Goal: Transaction & Acquisition: Book appointment/travel/reservation

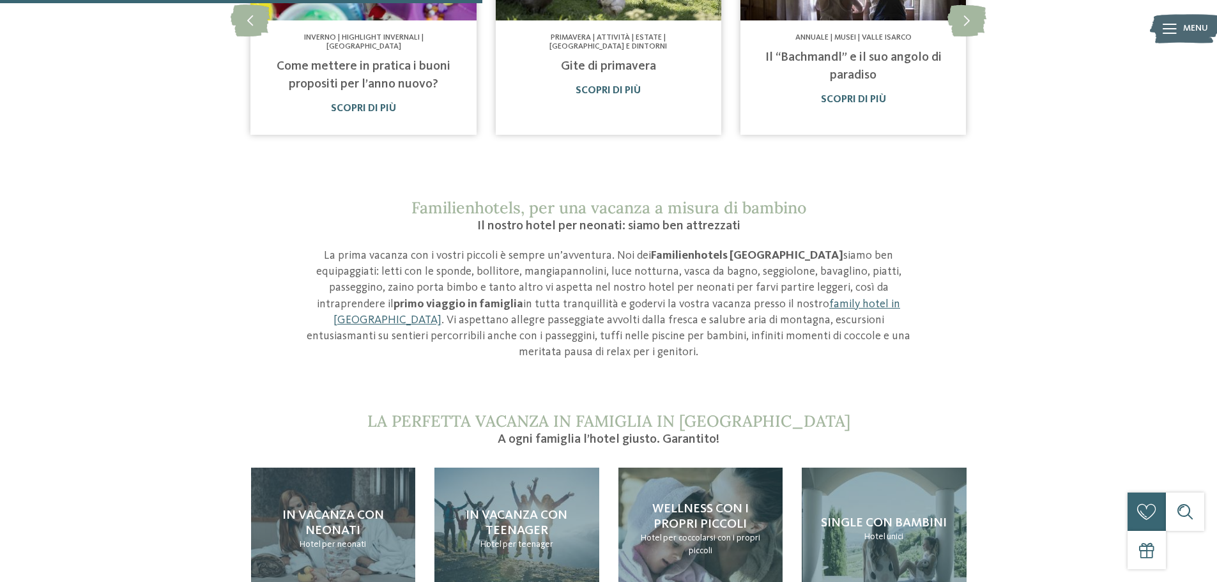
scroll to position [1086, 0]
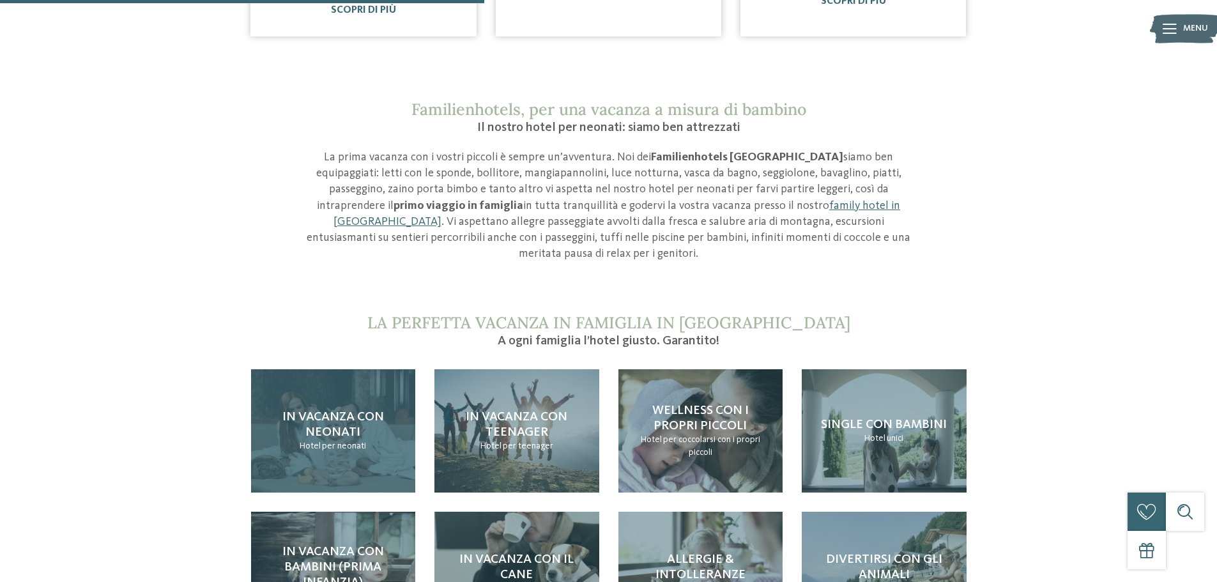
click at [325, 442] on span "per neonati" at bounding box center [344, 446] width 44 height 9
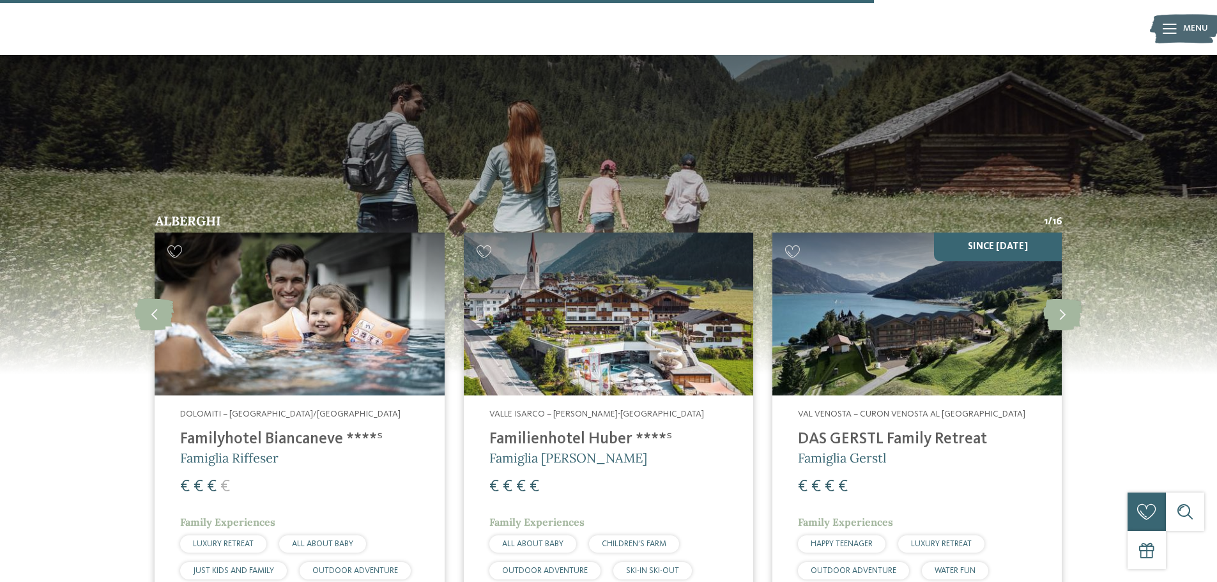
scroll to position [1981, 0]
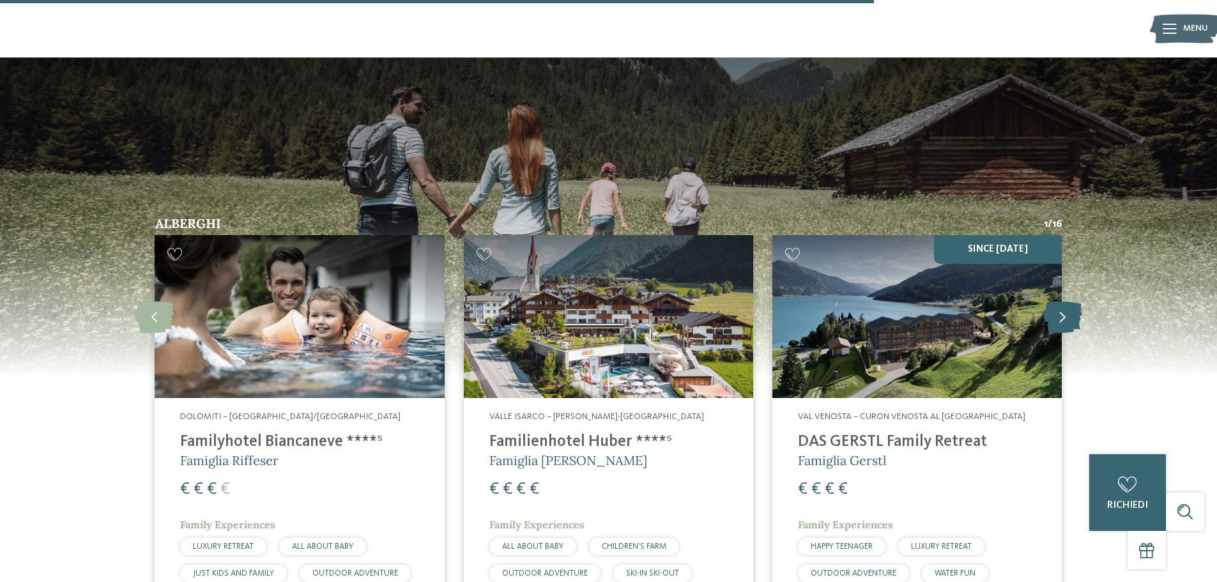
click at [1082, 300] on icon at bounding box center [1062, 316] width 39 height 32
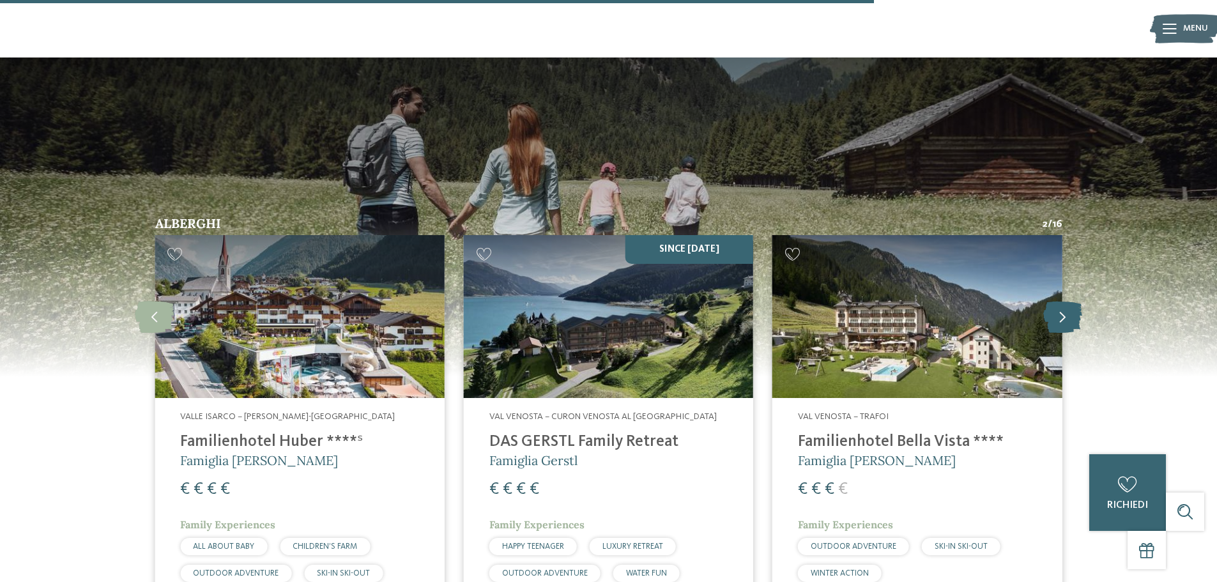
click at [1082, 300] on icon at bounding box center [1062, 316] width 39 height 32
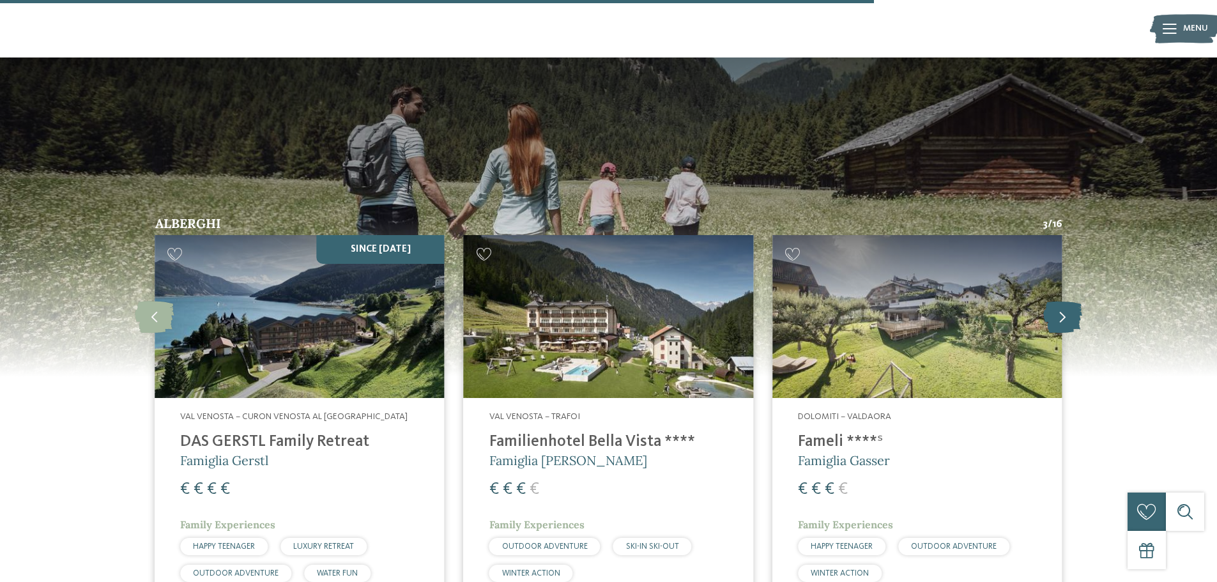
click at [1082, 300] on icon at bounding box center [1062, 316] width 39 height 32
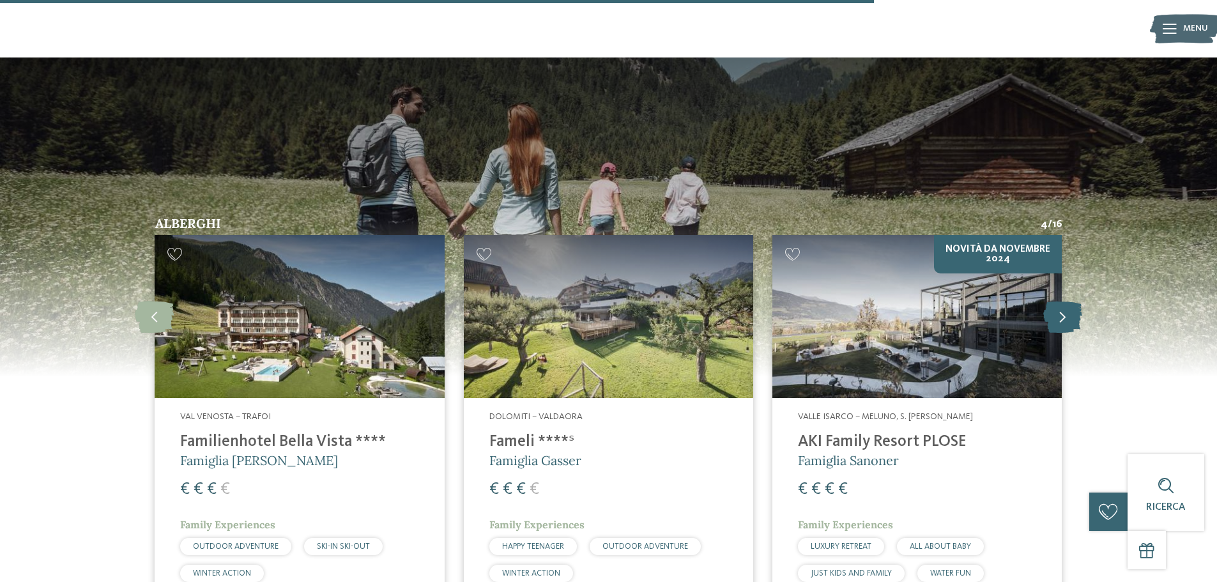
click at [1082, 300] on icon at bounding box center [1062, 316] width 39 height 32
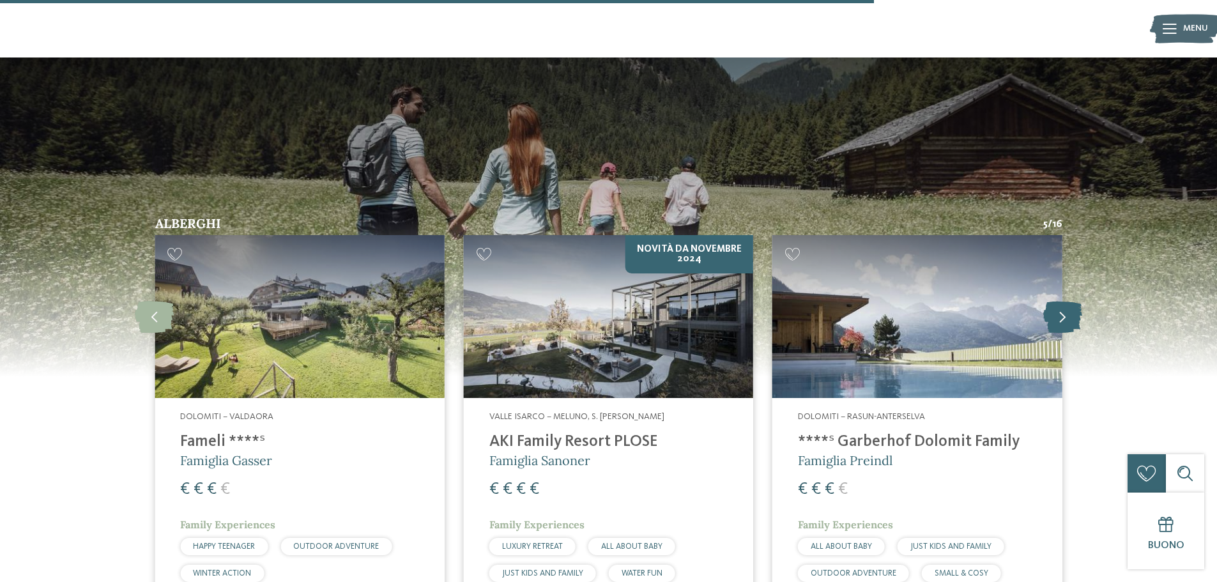
click at [1082, 300] on icon at bounding box center [1062, 316] width 39 height 32
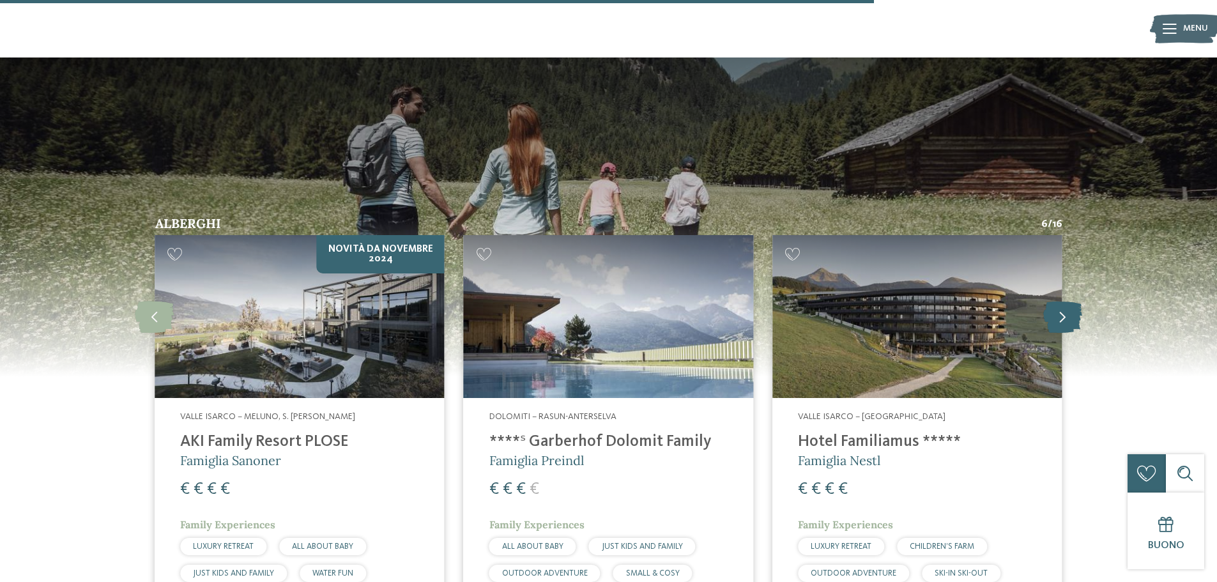
click at [1082, 300] on icon at bounding box center [1062, 316] width 39 height 32
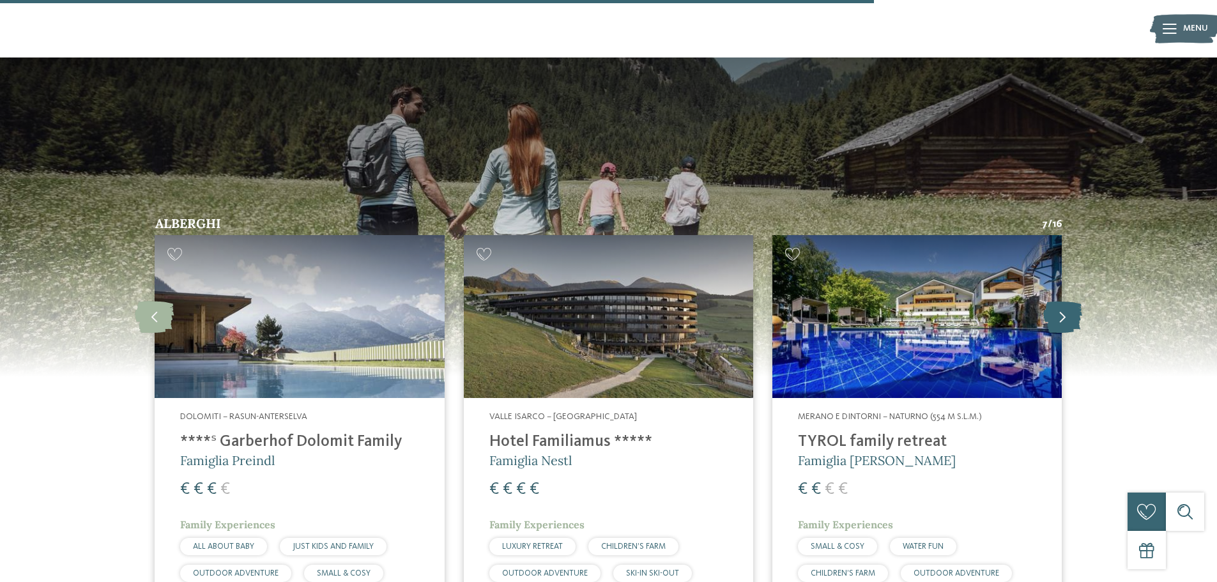
click at [1082, 300] on icon at bounding box center [1062, 316] width 39 height 32
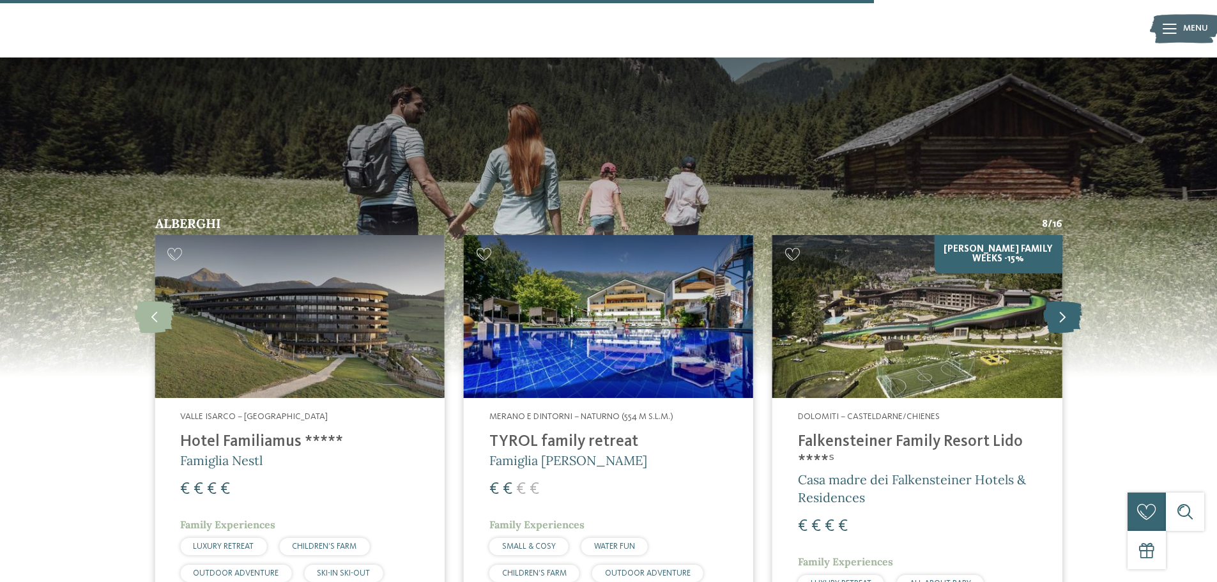
click at [1082, 300] on icon at bounding box center [1062, 316] width 39 height 32
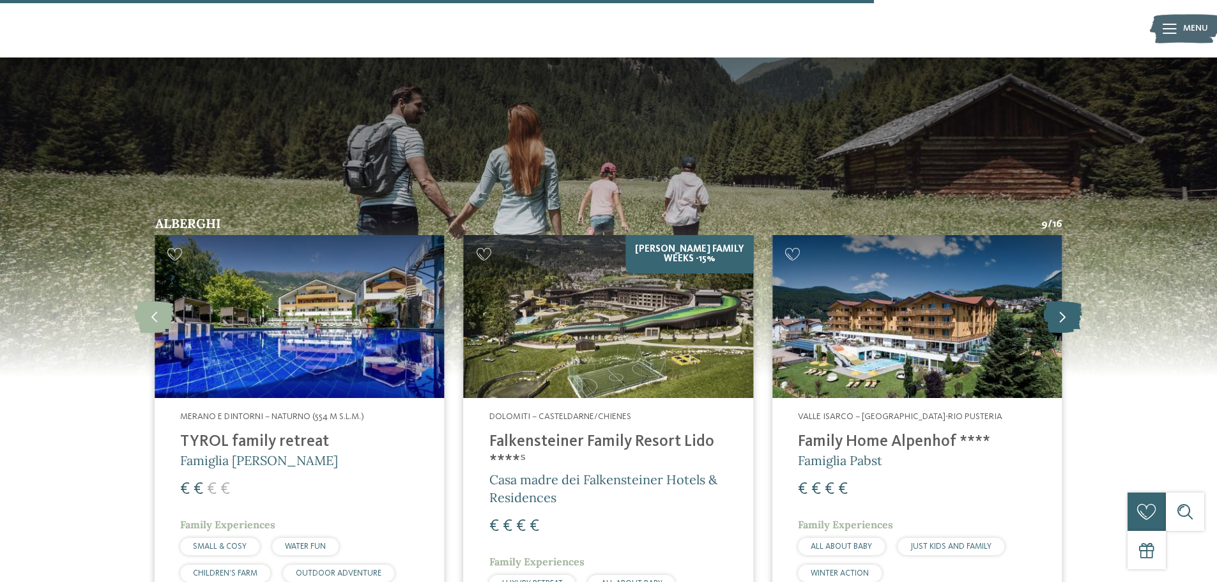
click at [1082, 300] on icon at bounding box center [1062, 316] width 39 height 32
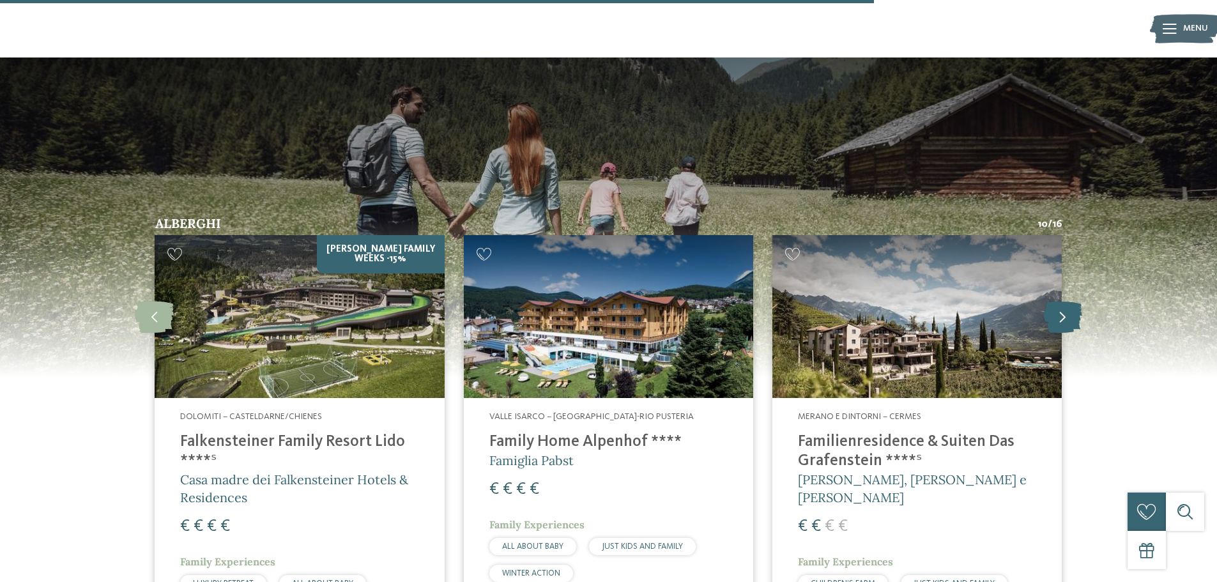
click at [1082, 300] on icon at bounding box center [1062, 316] width 39 height 32
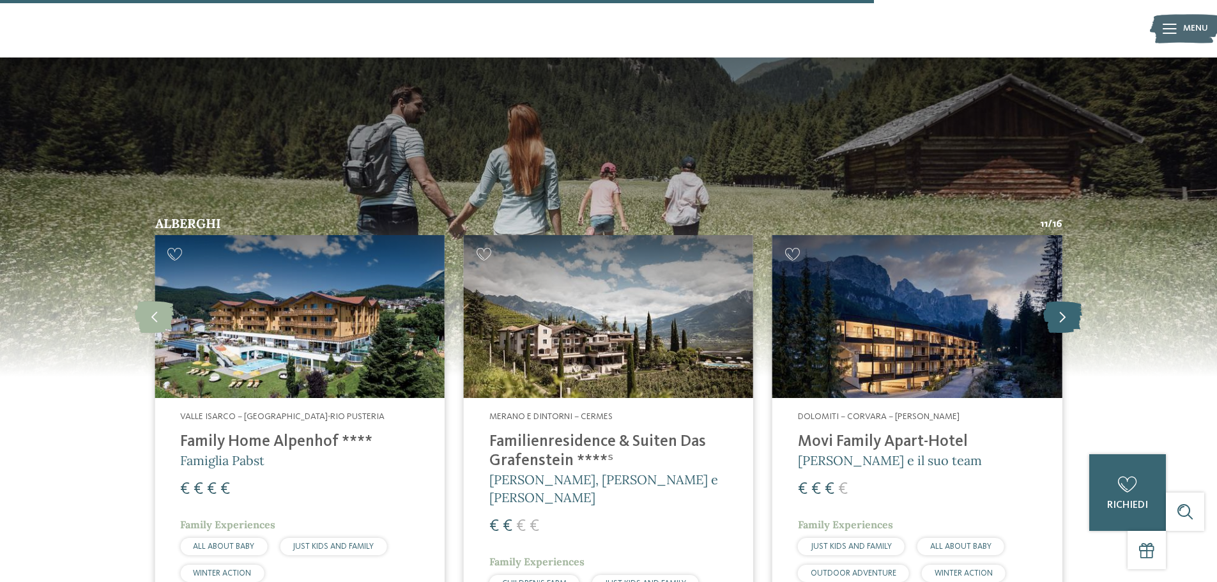
click at [1082, 300] on icon at bounding box center [1062, 316] width 39 height 32
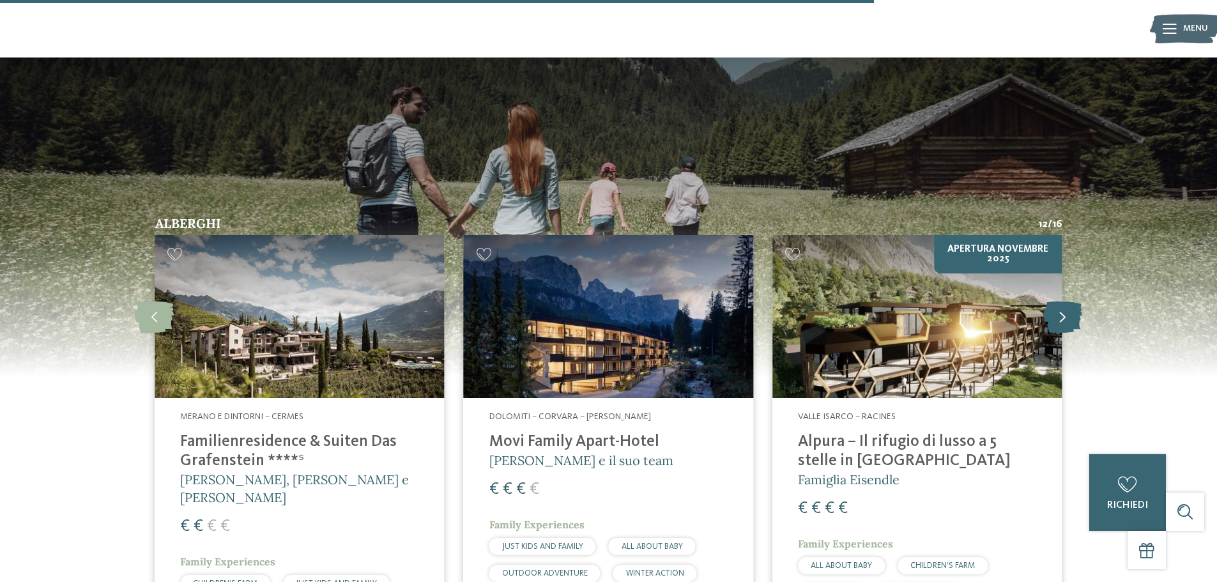
click at [1082, 300] on icon at bounding box center [1062, 316] width 39 height 32
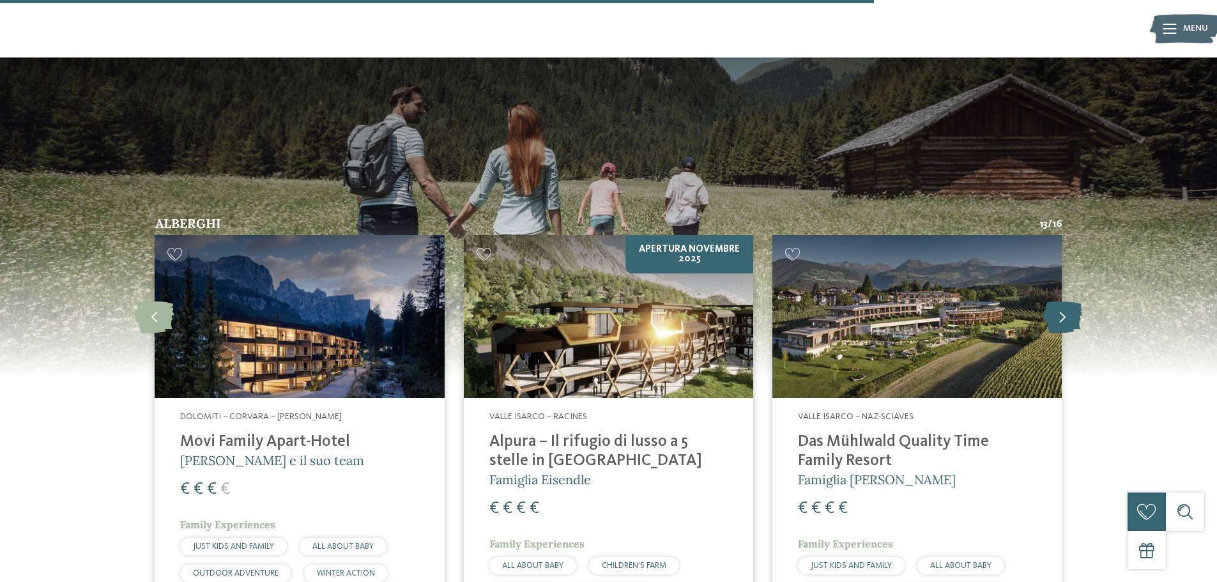
click at [1082, 300] on icon at bounding box center [1062, 316] width 39 height 32
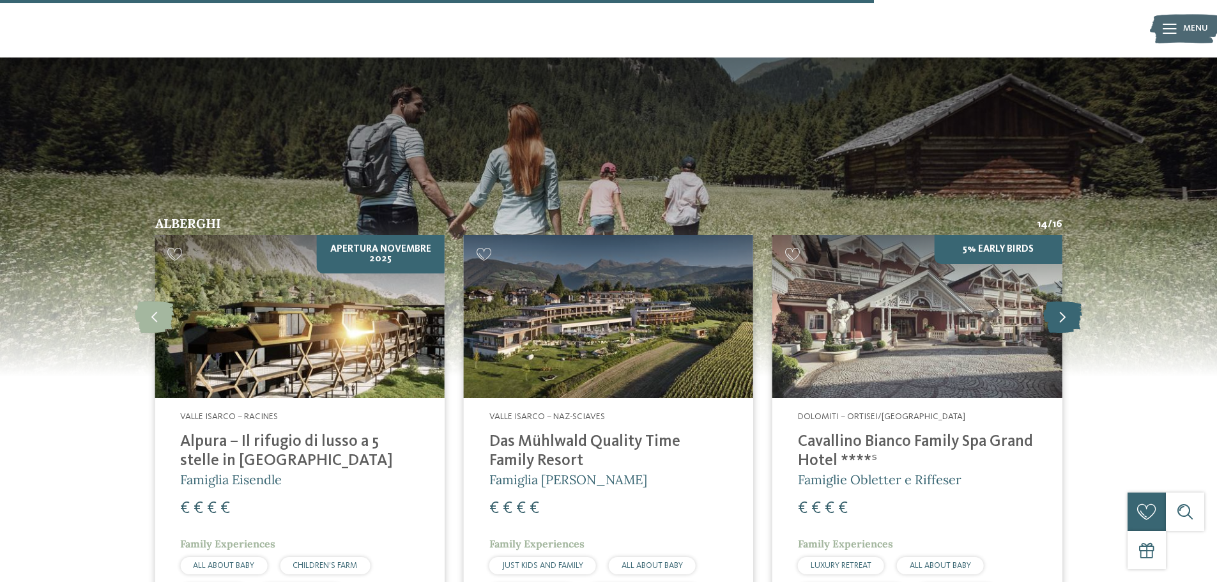
click at [1082, 300] on icon at bounding box center [1062, 316] width 39 height 32
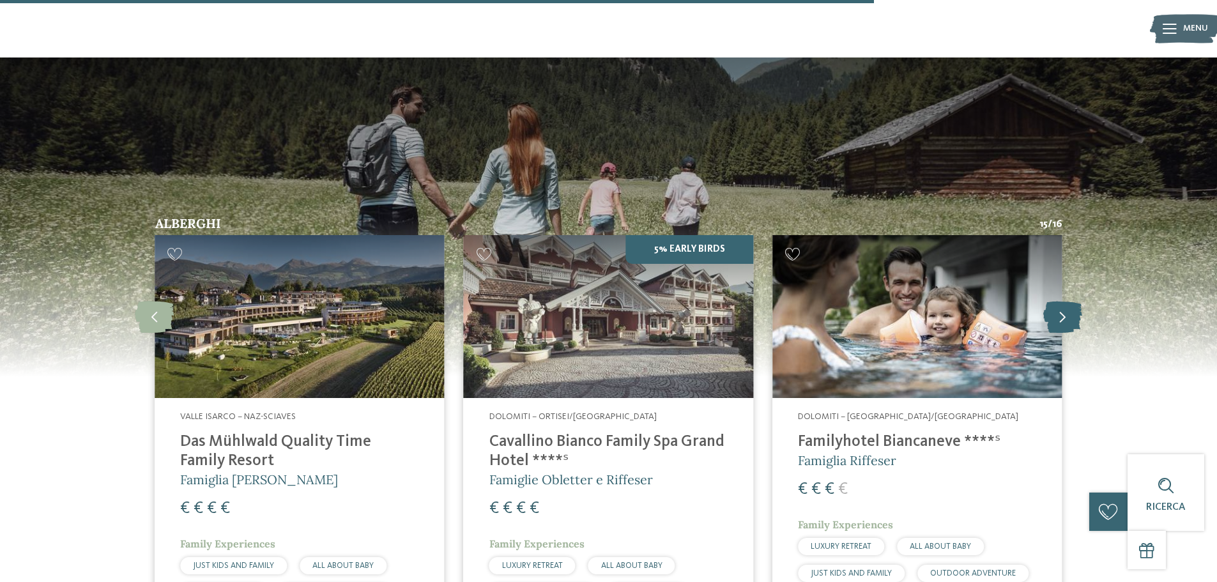
click at [1082, 300] on icon at bounding box center [1062, 316] width 39 height 32
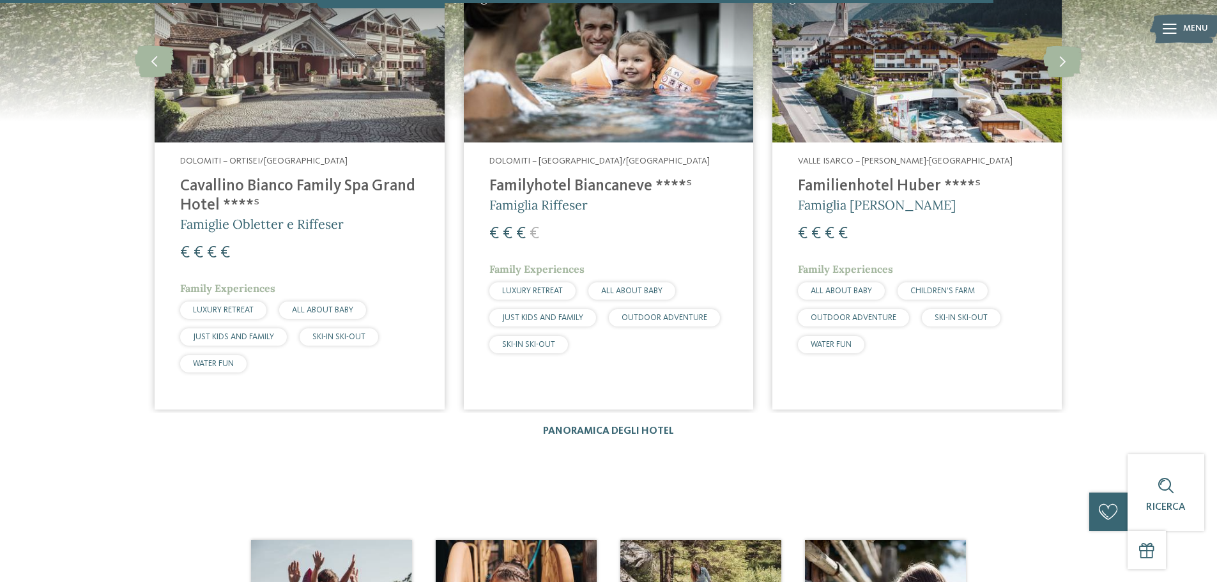
scroll to position [2492, 0]
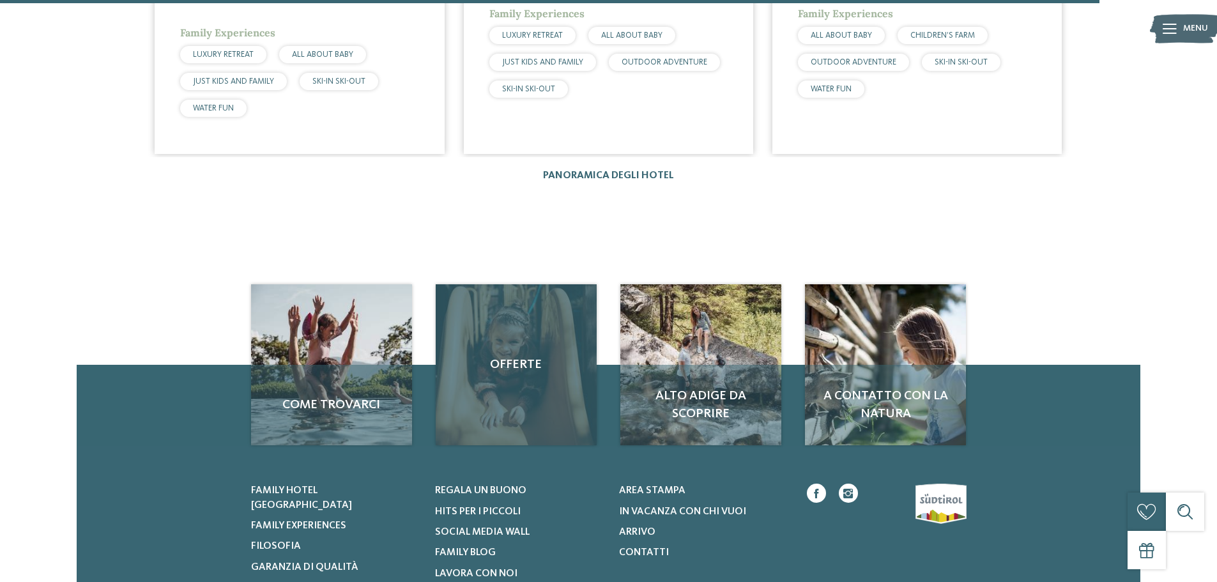
click at [500, 361] on div "Offerte" at bounding box center [516, 364] width 161 height 161
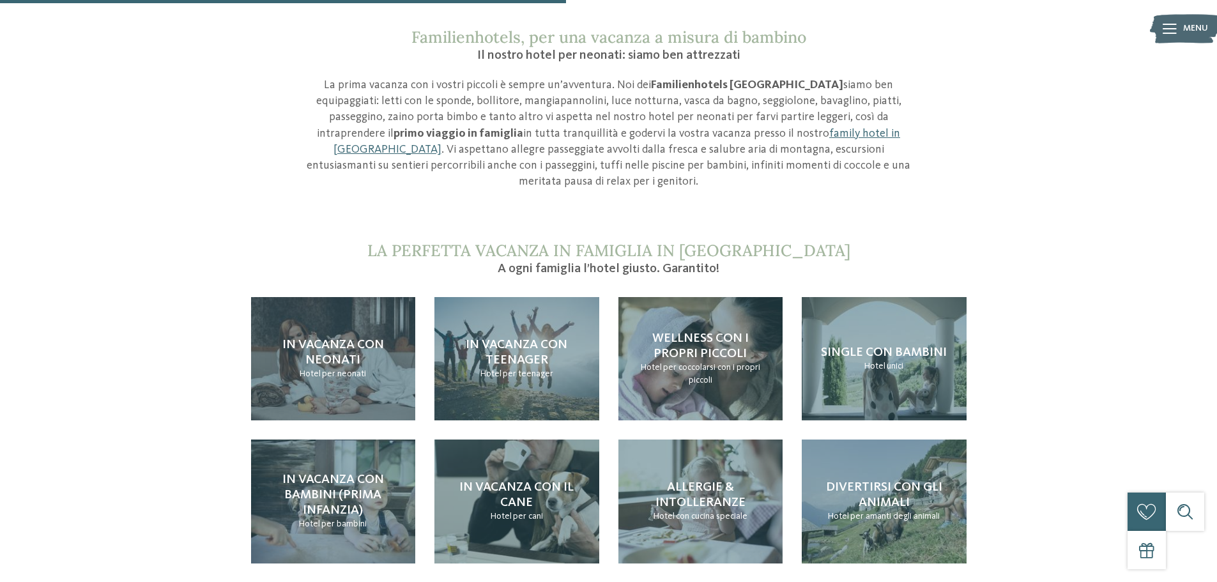
scroll to position [1150, 0]
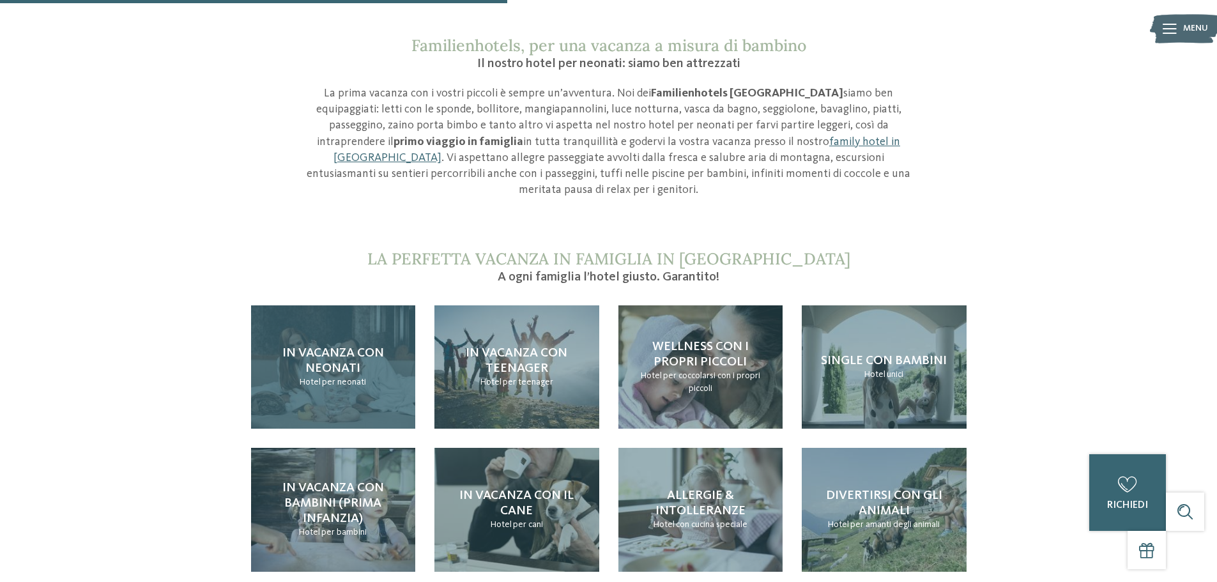
click at [340, 347] on span "In vacanza con neonati" at bounding box center [333, 361] width 102 height 28
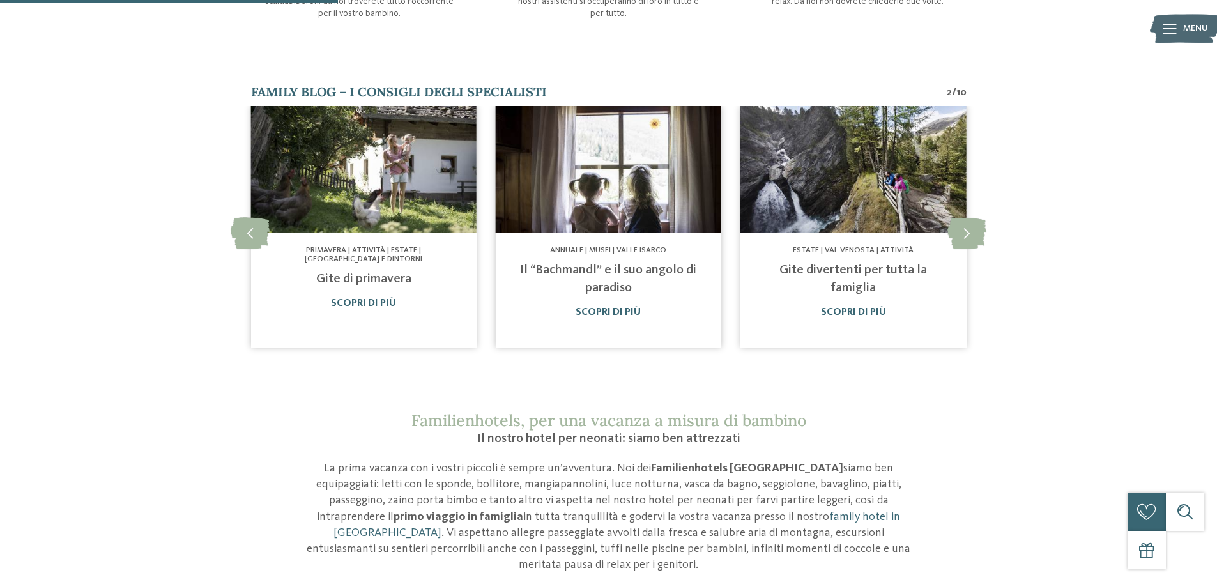
scroll to position [895, 0]
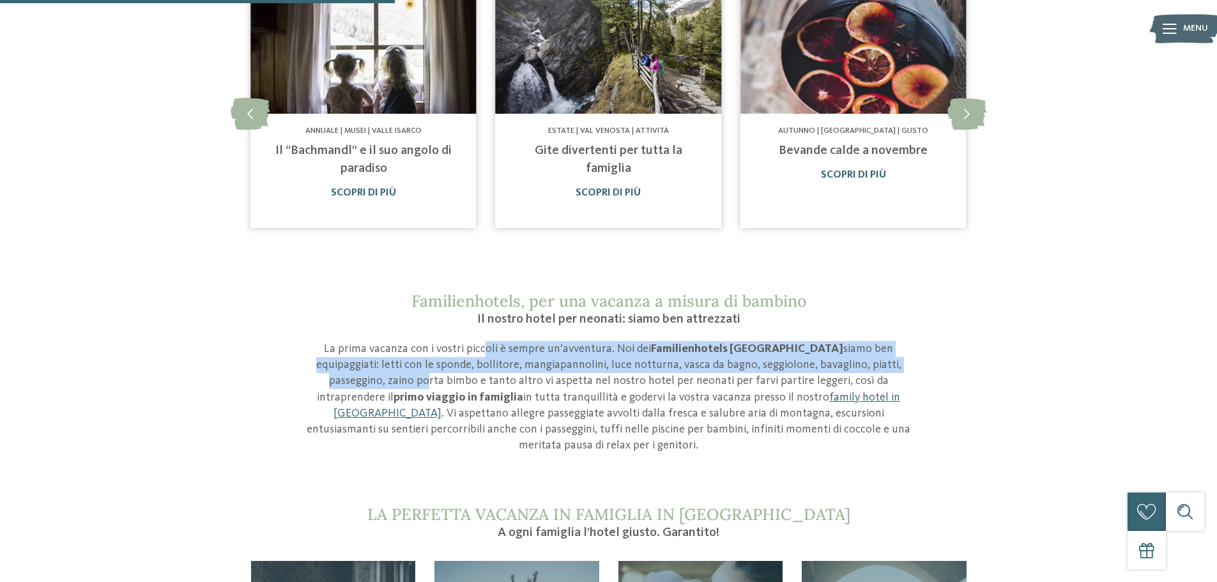
drag, startPoint x: 465, startPoint y: 339, endPoint x: 851, endPoint y: 352, distance: 386.8
click at [851, 352] on p "La prima vacanza con i vostri piccoli è sempre un’avventura. Noi dei Familienho…" at bounding box center [608, 397] width 607 height 112
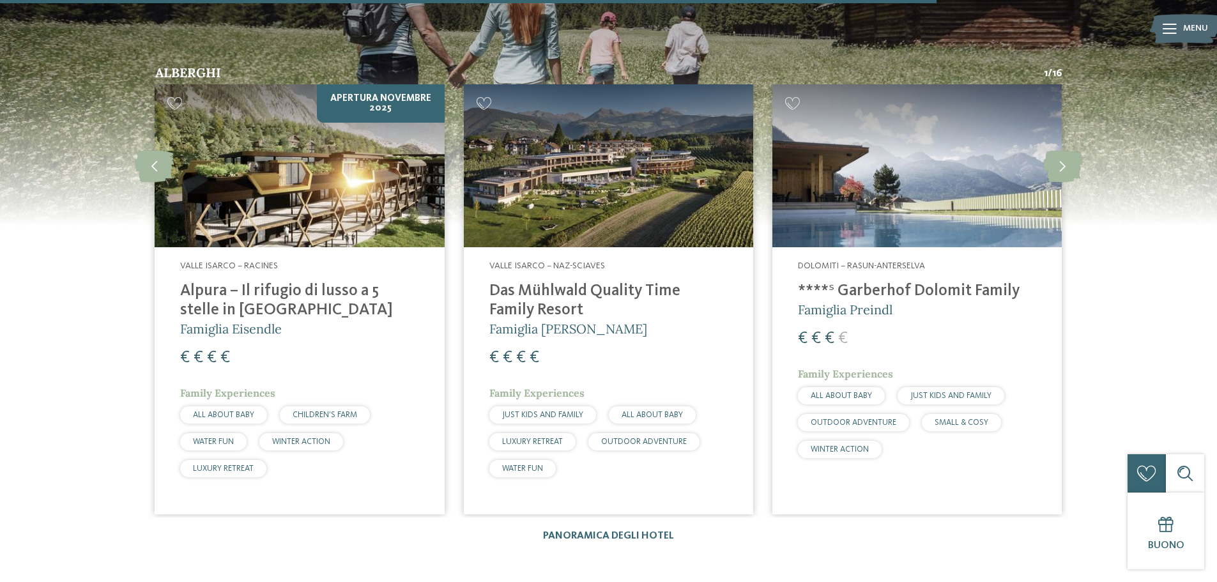
scroll to position [2109, 0]
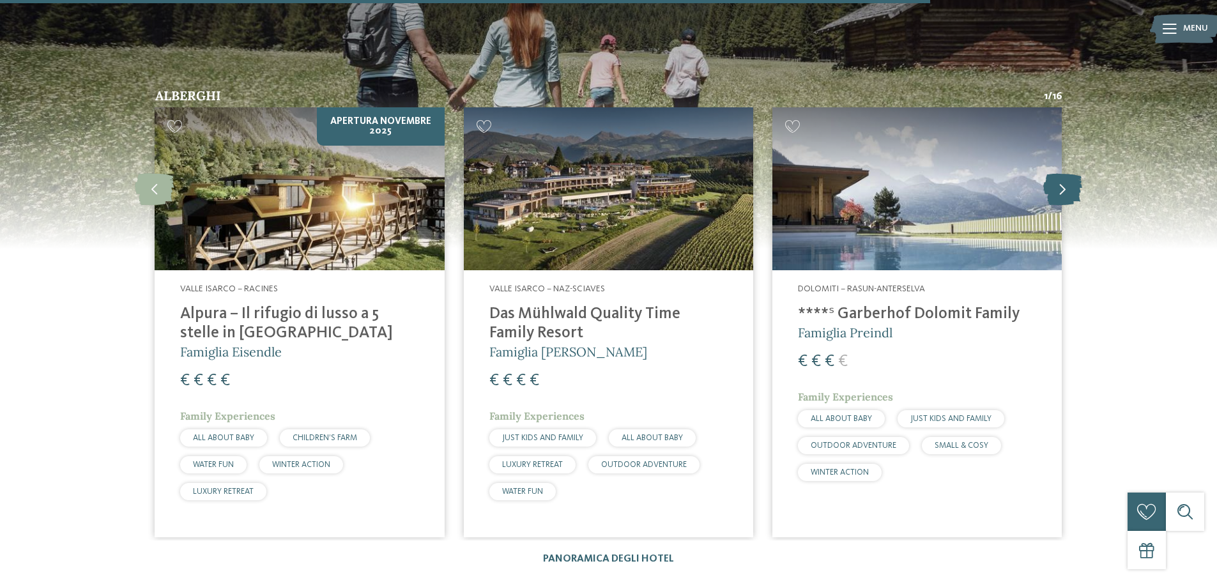
click at [1075, 173] on icon at bounding box center [1062, 189] width 39 height 32
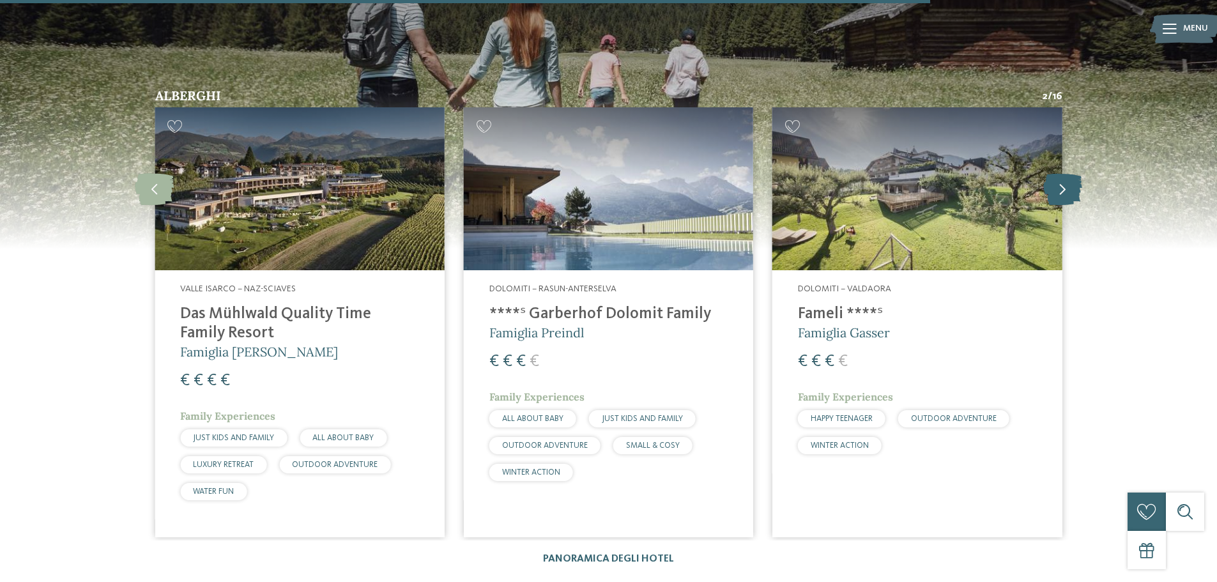
click at [1075, 173] on icon at bounding box center [1062, 189] width 39 height 32
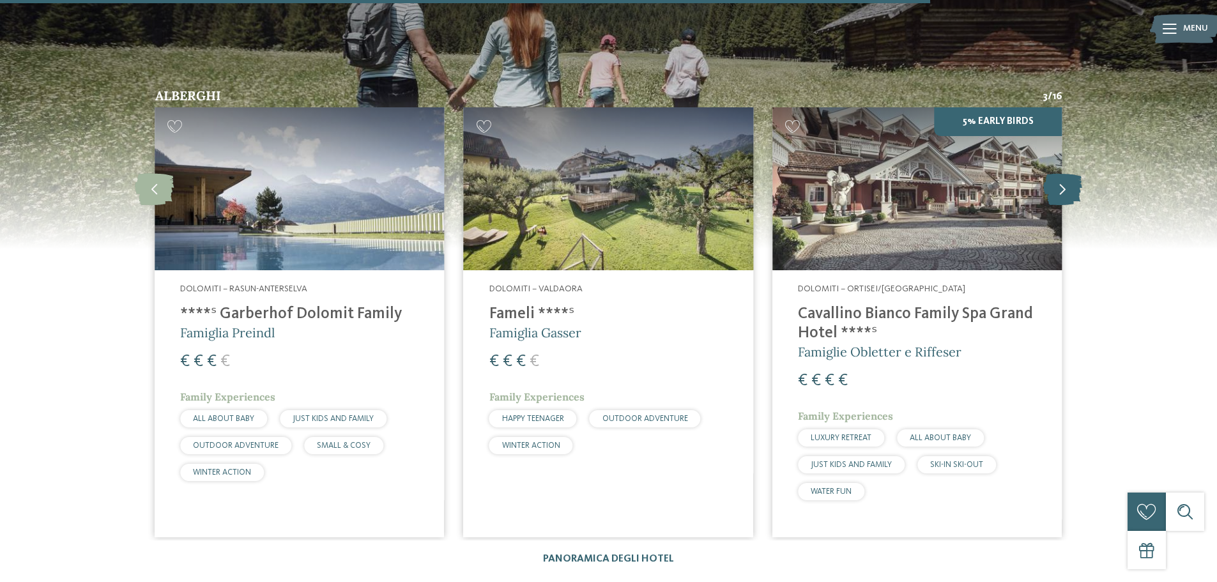
click at [1075, 173] on icon at bounding box center [1062, 189] width 39 height 32
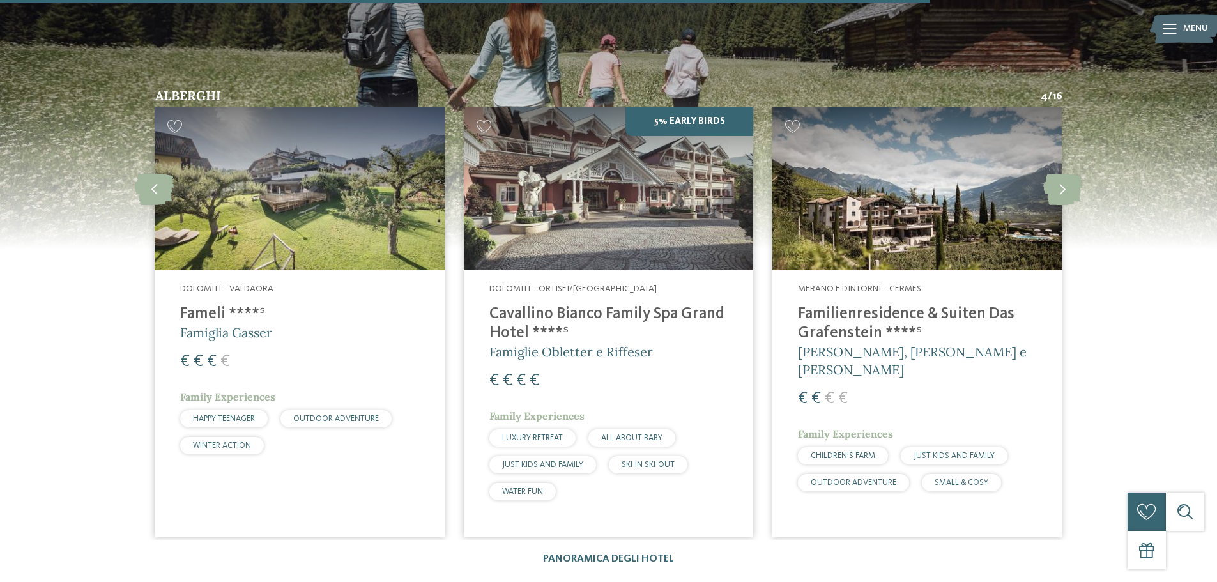
click at [582, 305] on h4 "Cavallino Bianco Family Spa Grand Hotel ****ˢ" at bounding box center [608, 324] width 238 height 38
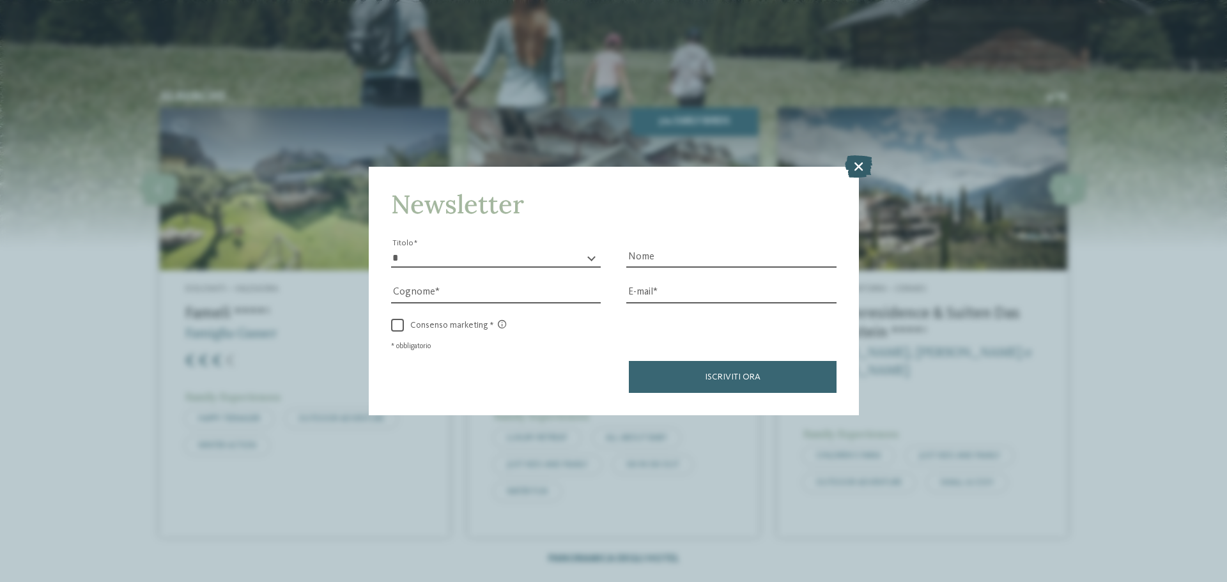
click at [856, 158] on icon at bounding box center [858, 166] width 27 height 22
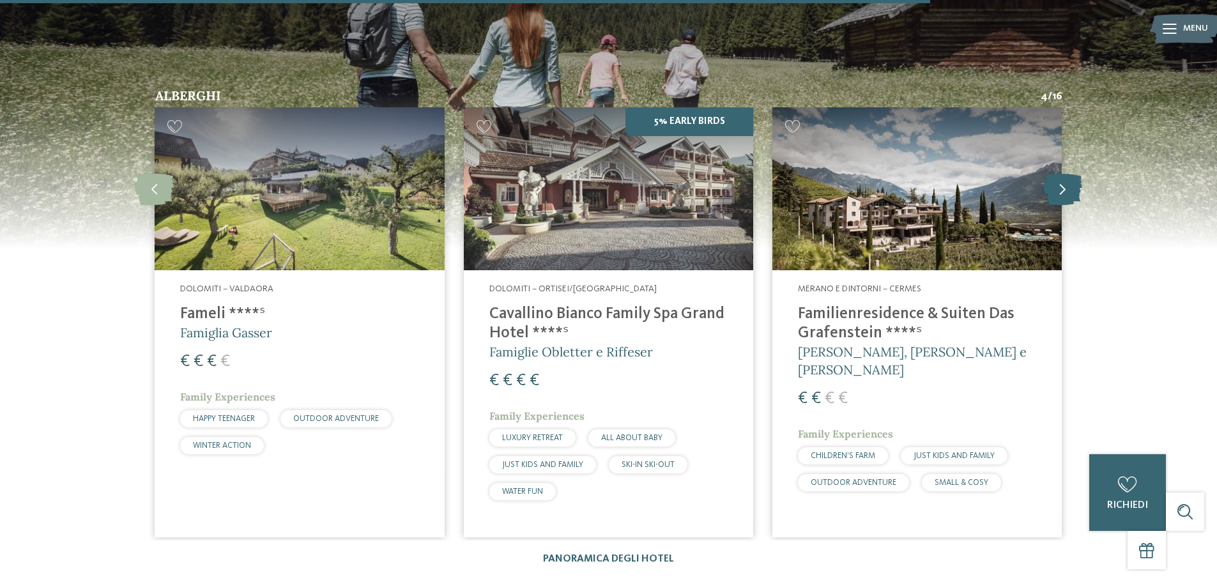
click at [1082, 173] on icon at bounding box center [1062, 189] width 39 height 32
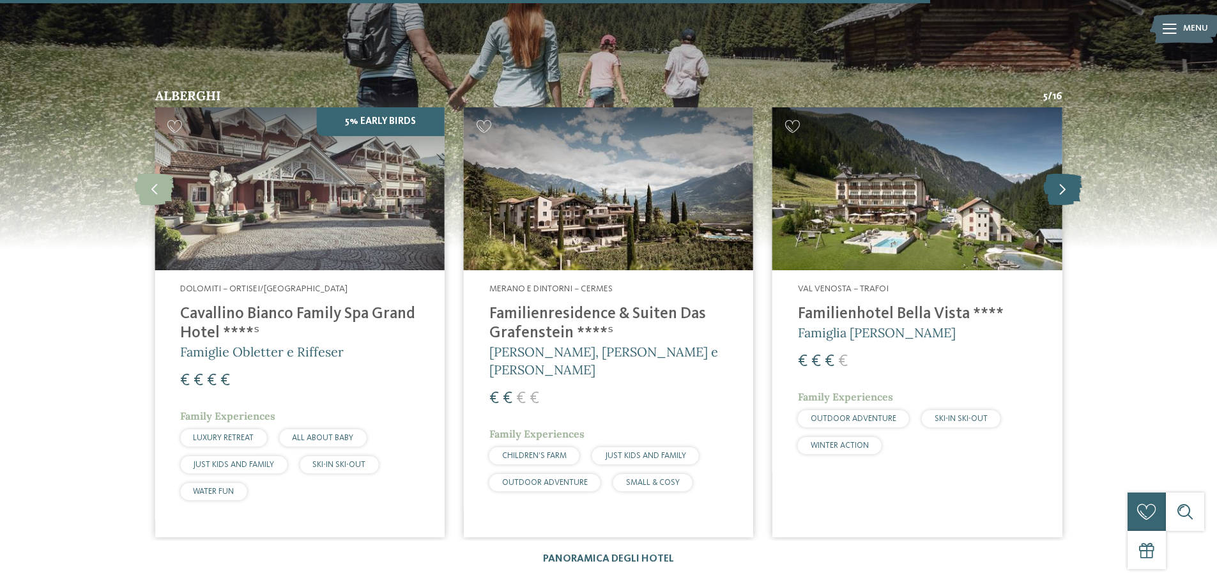
click at [1082, 173] on icon at bounding box center [1062, 189] width 39 height 32
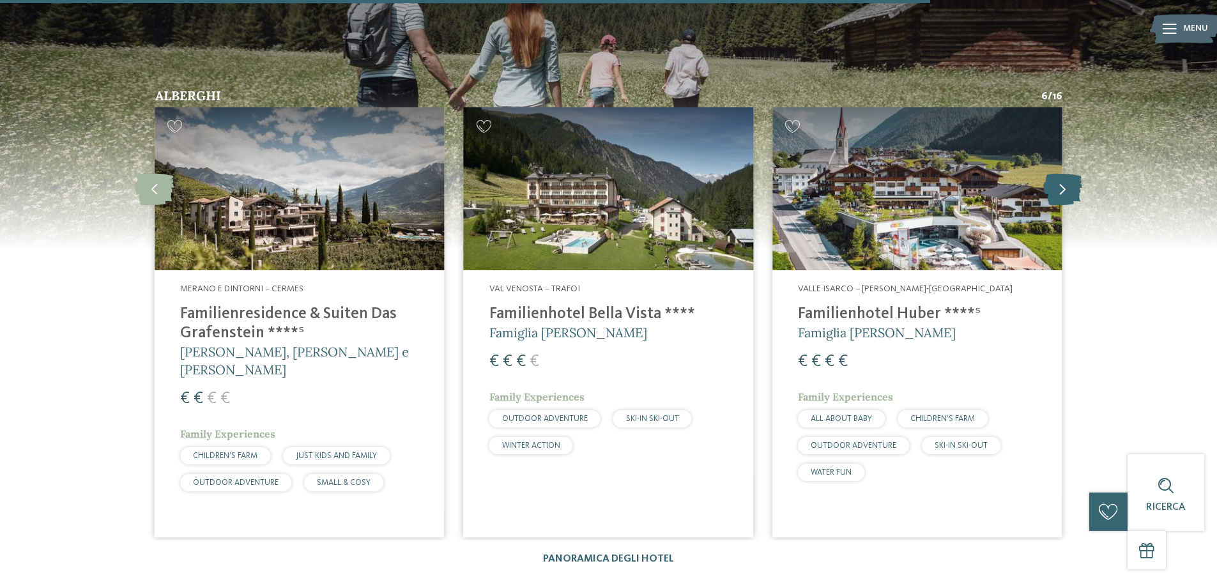
click at [1082, 173] on icon at bounding box center [1062, 189] width 39 height 32
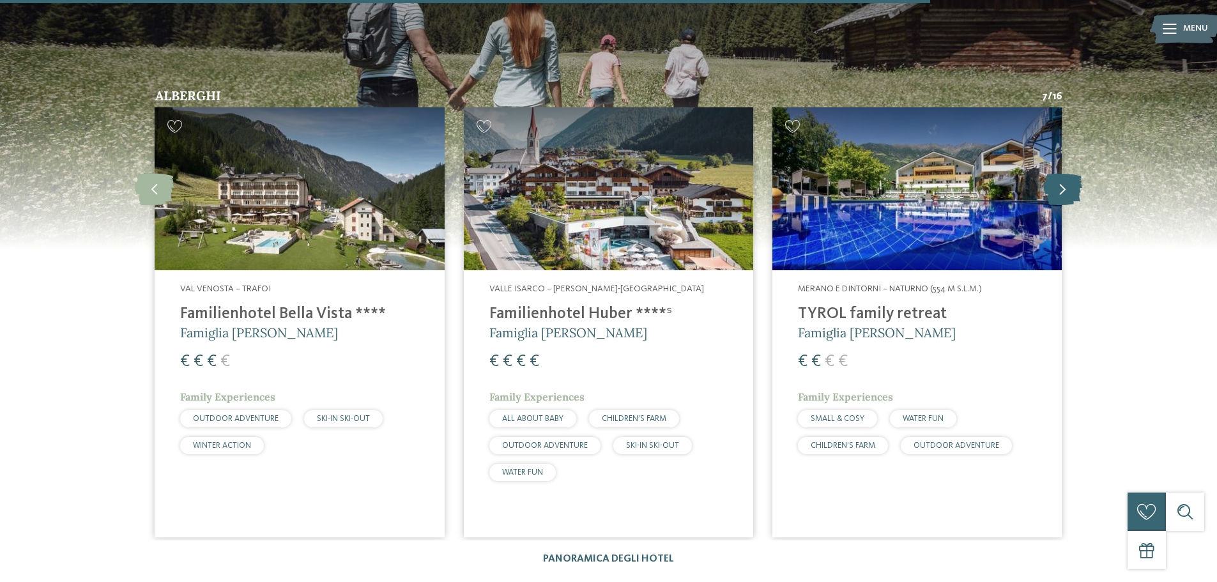
click at [1082, 173] on icon at bounding box center [1062, 189] width 39 height 32
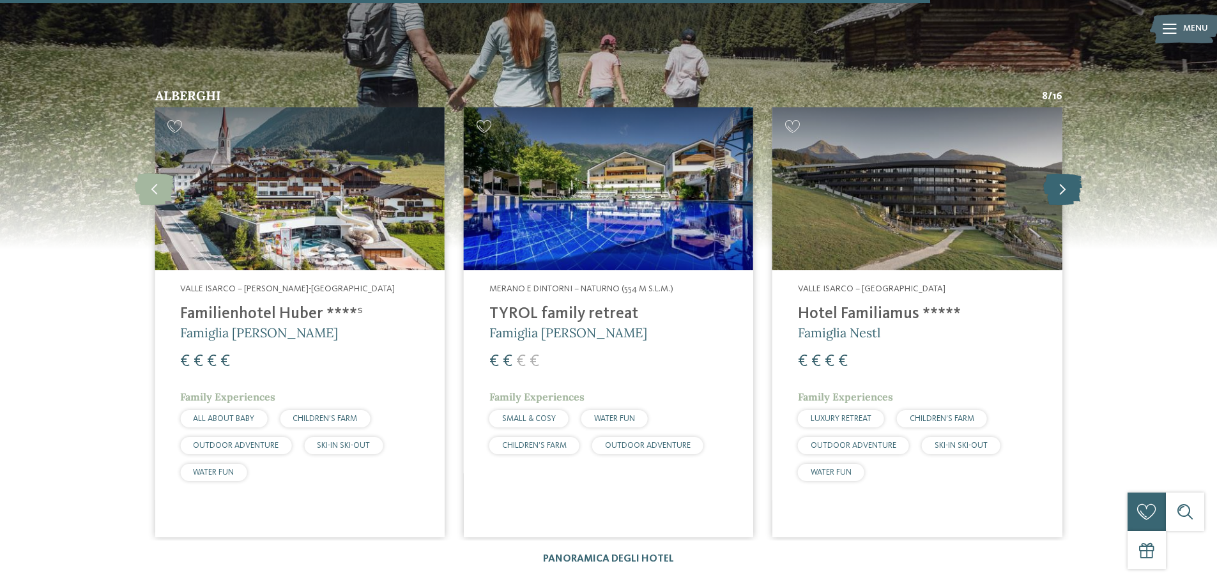
click at [1082, 173] on icon at bounding box center [1062, 189] width 39 height 32
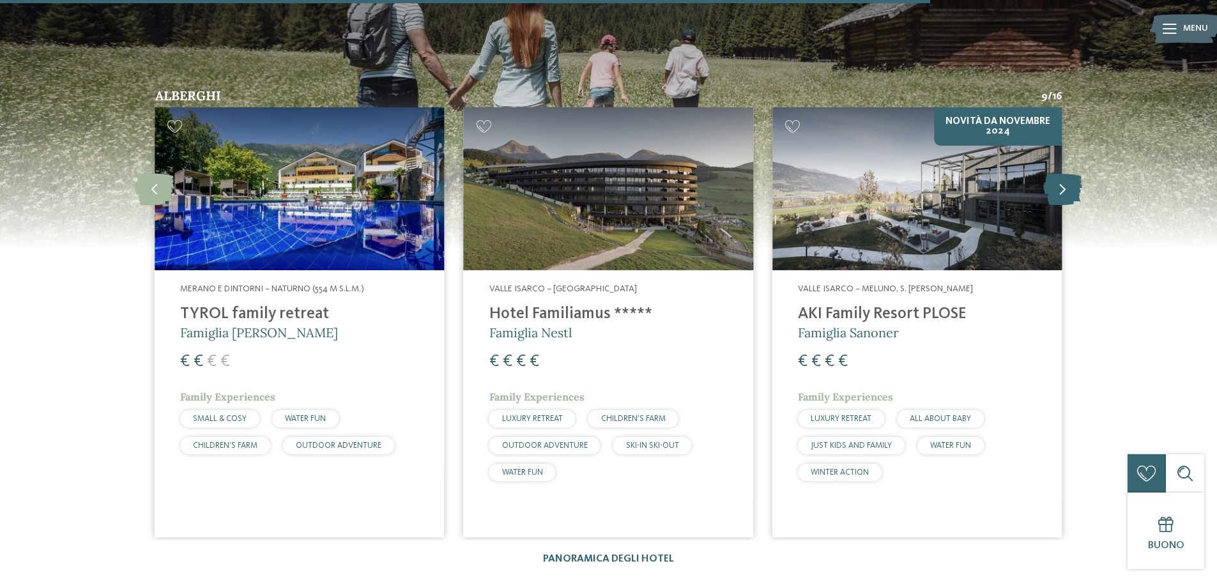
click at [1082, 173] on icon at bounding box center [1062, 189] width 39 height 32
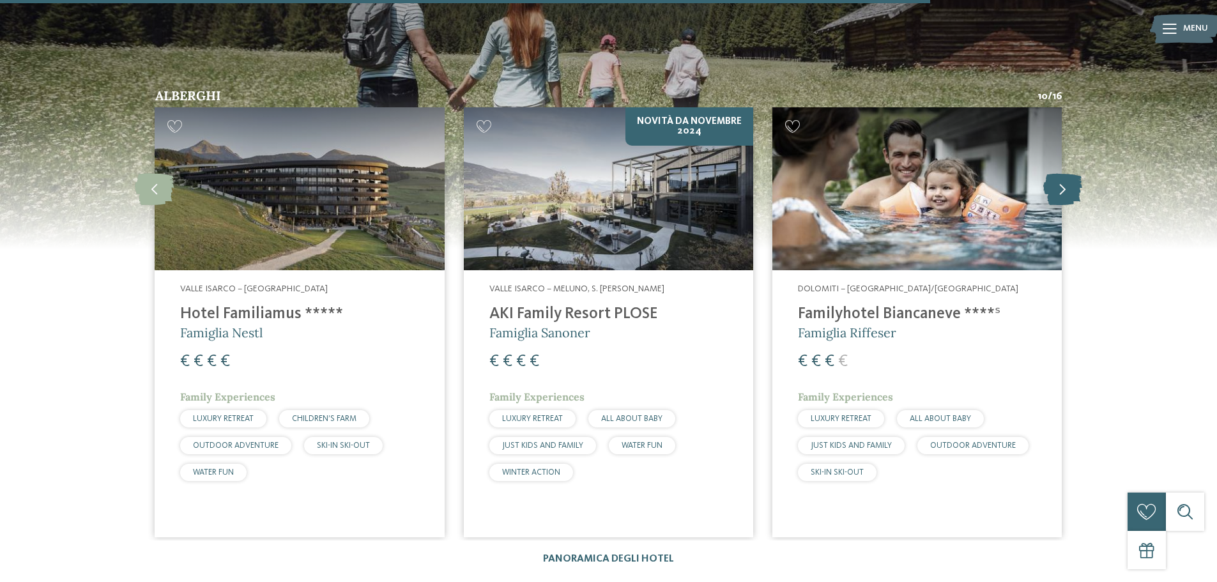
click at [1082, 173] on icon at bounding box center [1062, 189] width 39 height 32
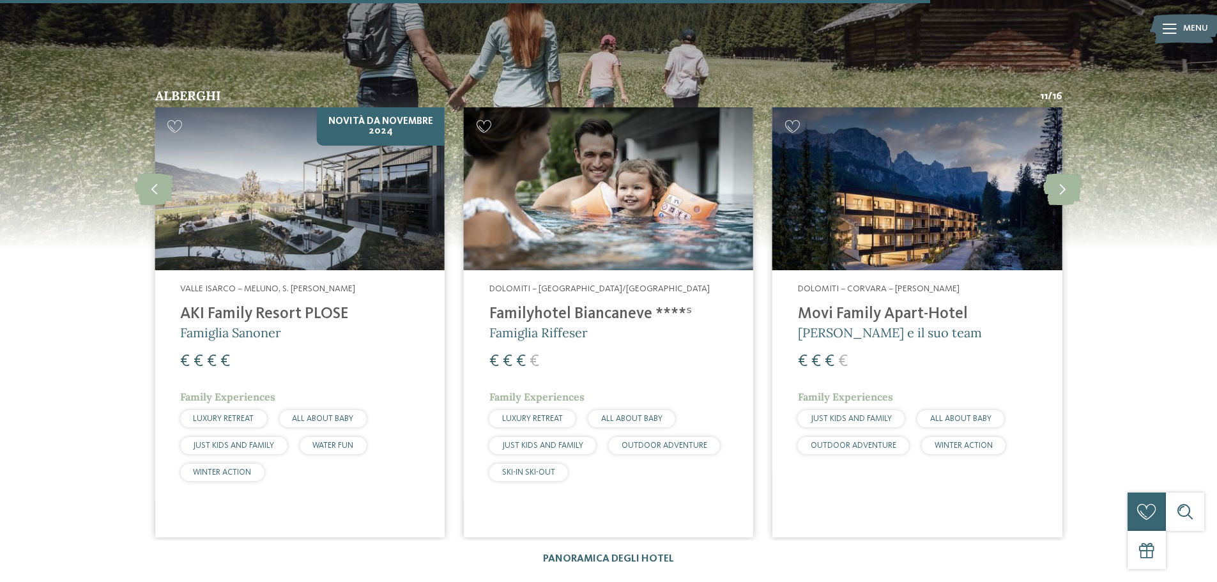
click at [838, 305] on h4 "Movi Family Apart-Hotel" at bounding box center [917, 314] width 238 height 19
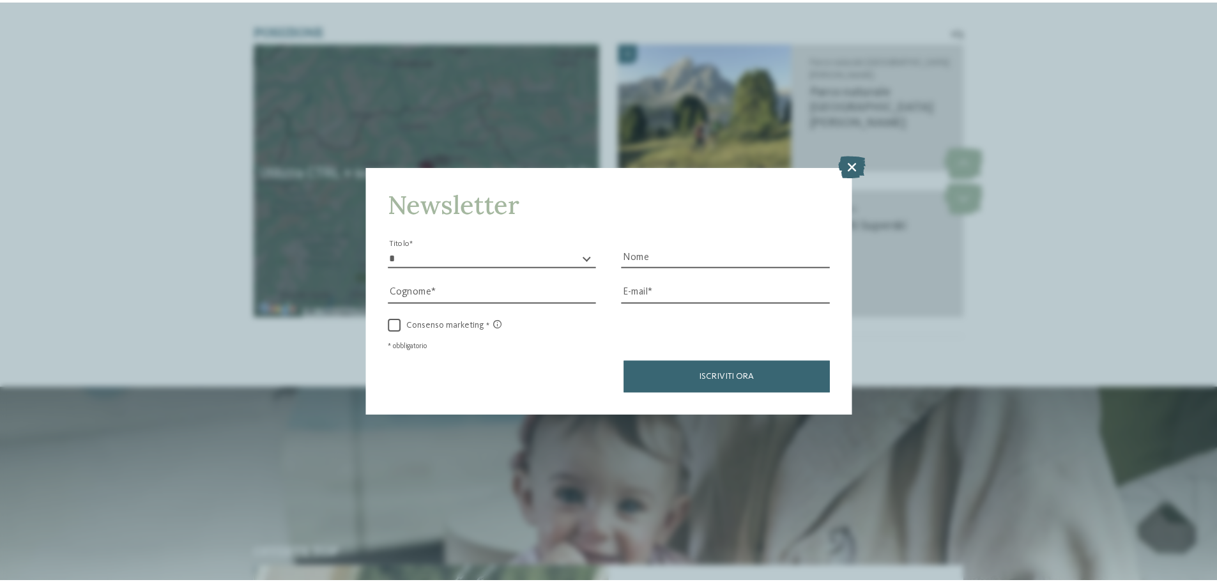
scroll to position [2684, 0]
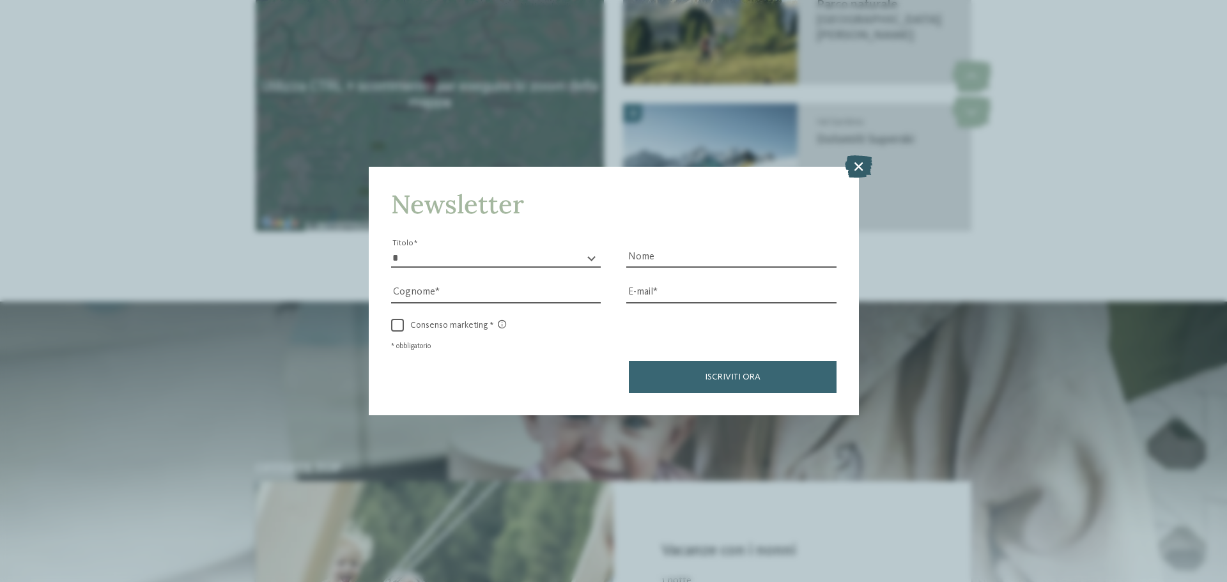
click at [864, 168] on icon at bounding box center [858, 166] width 27 height 22
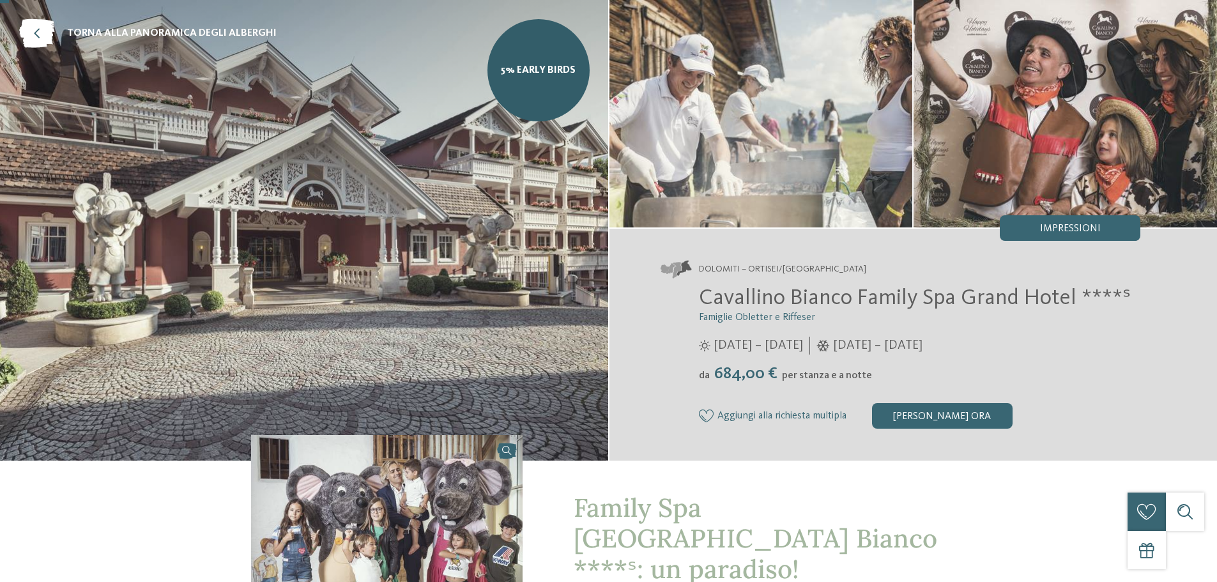
scroll to position [0, 0]
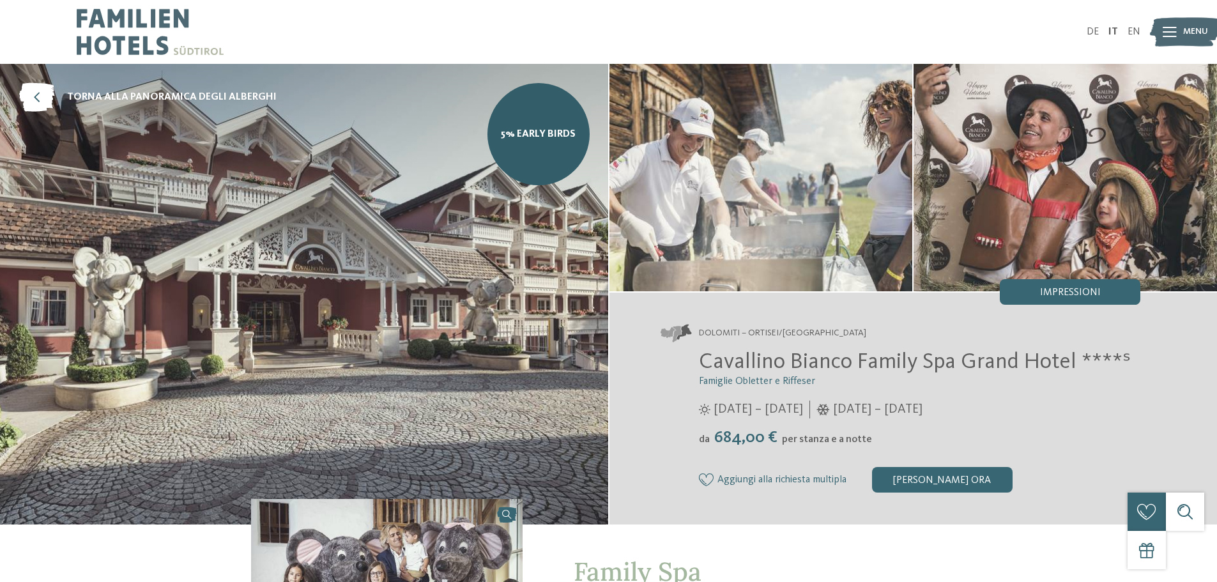
click at [519, 248] on img at bounding box center [304, 294] width 608 height 461
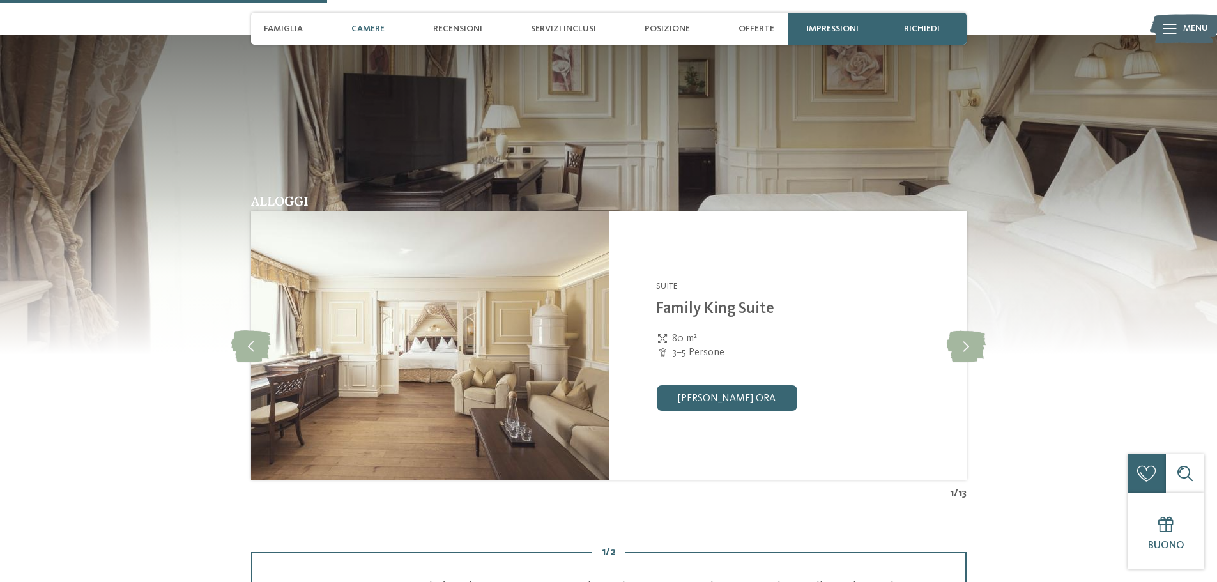
scroll to position [1278, 0]
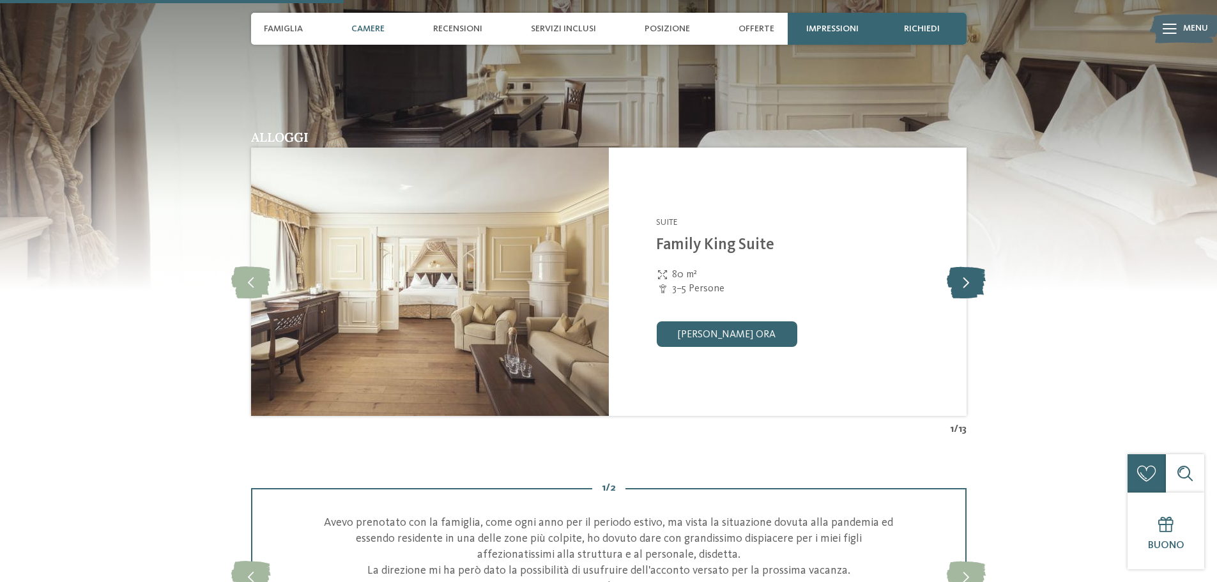
click at [958, 281] on icon at bounding box center [966, 282] width 39 height 32
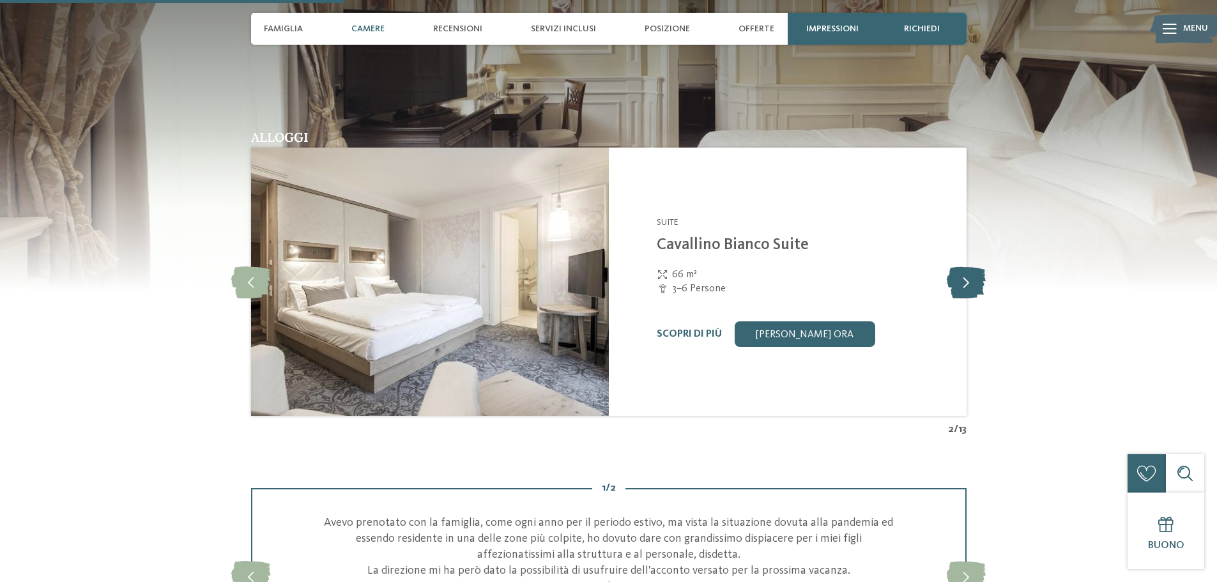
click at [958, 281] on icon at bounding box center [966, 282] width 39 height 32
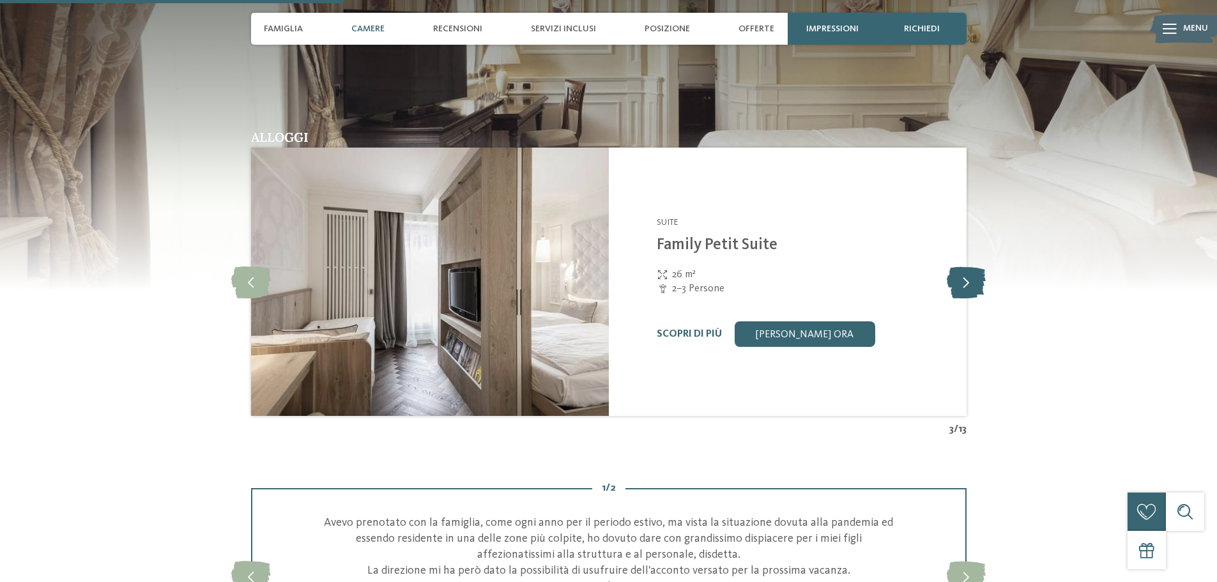
click at [958, 281] on icon at bounding box center [966, 282] width 39 height 32
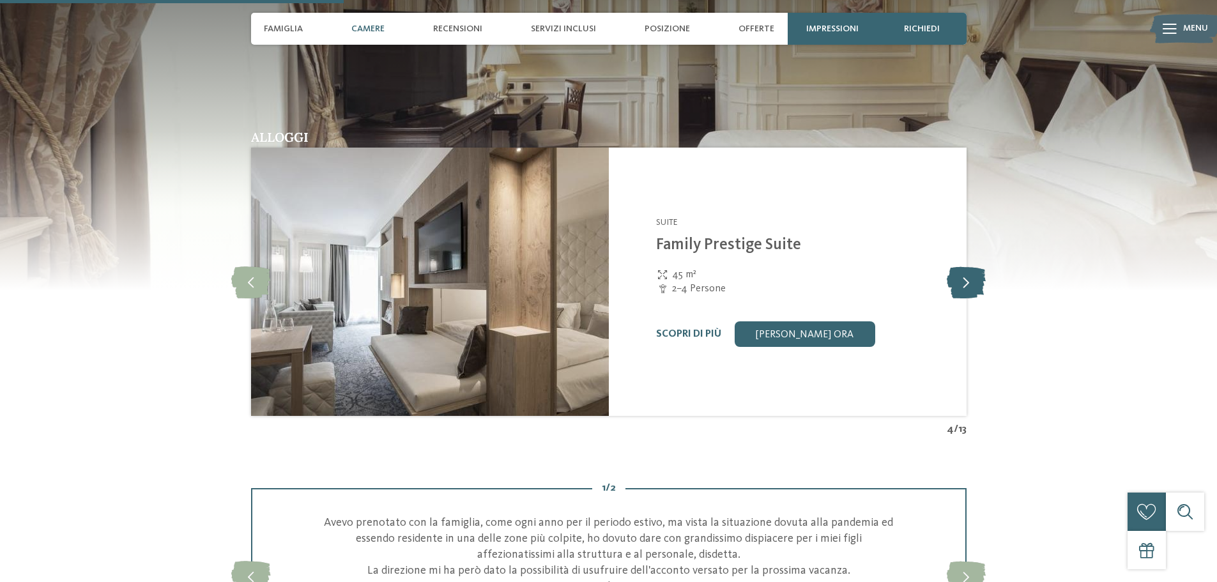
click at [958, 281] on icon at bounding box center [966, 282] width 39 height 32
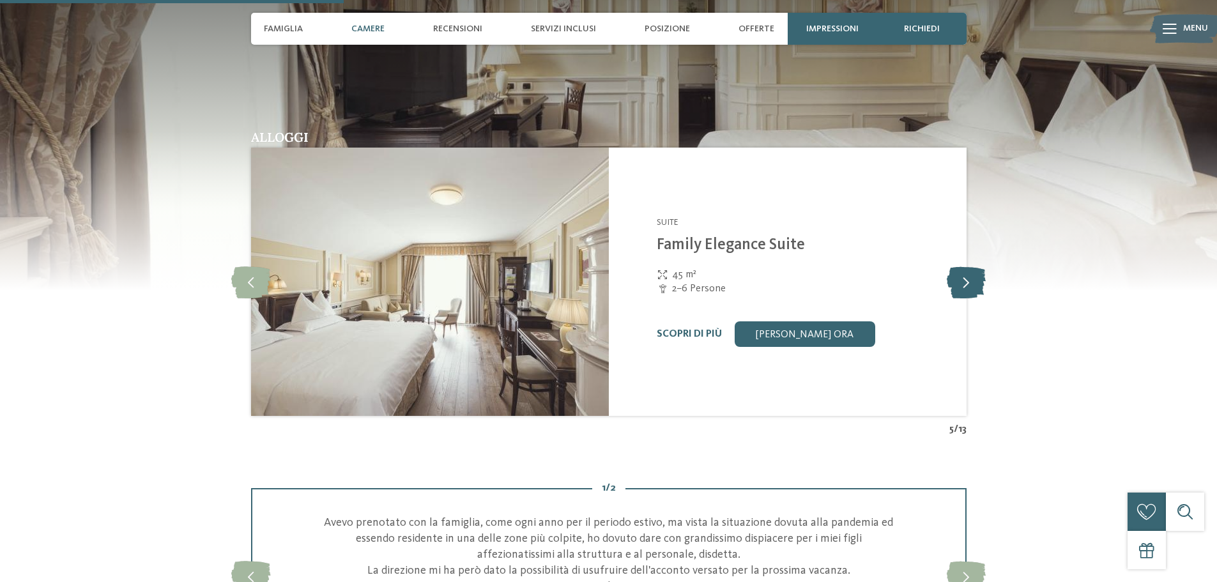
click at [958, 281] on icon at bounding box center [966, 282] width 39 height 32
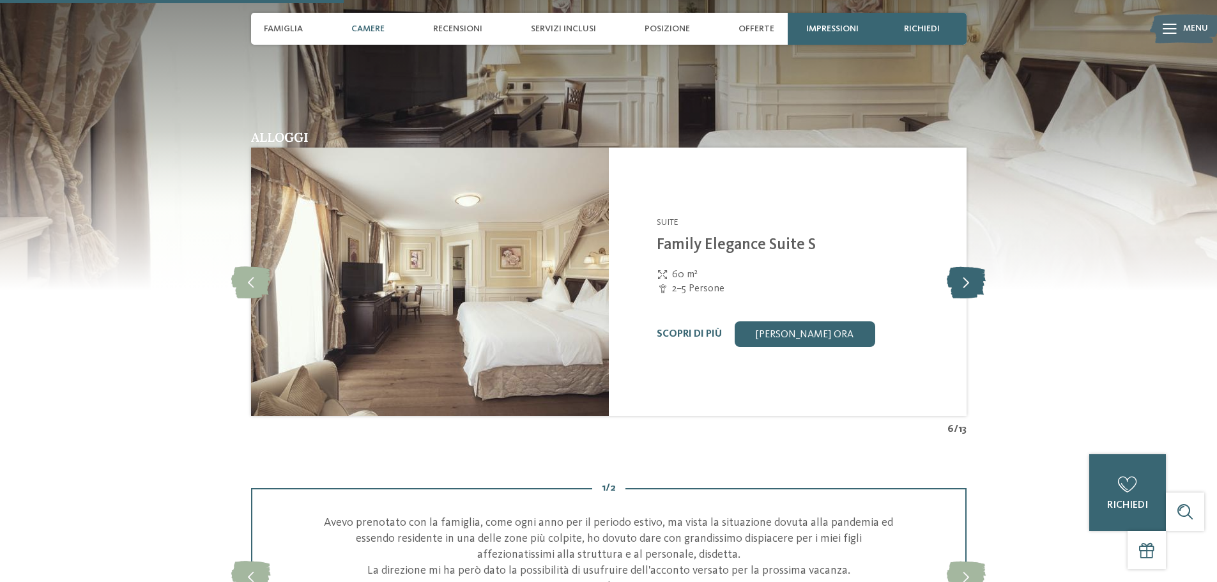
click at [958, 281] on icon at bounding box center [966, 282] width 39 height 32
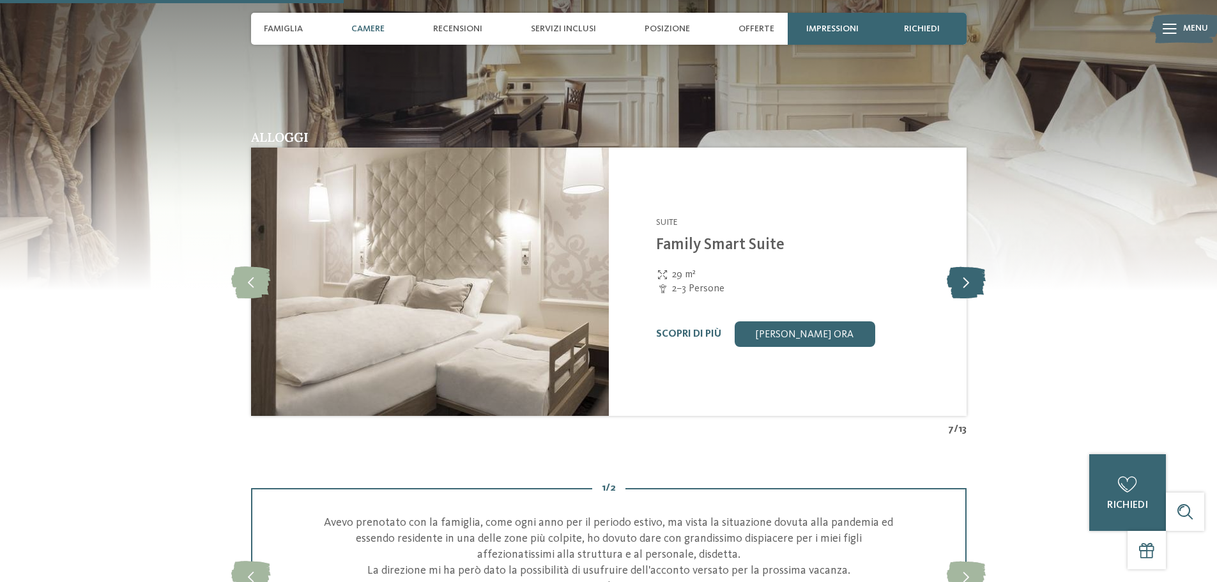
click at [958, 281] on icon at bounding box center [966, 282] width 39 height 32
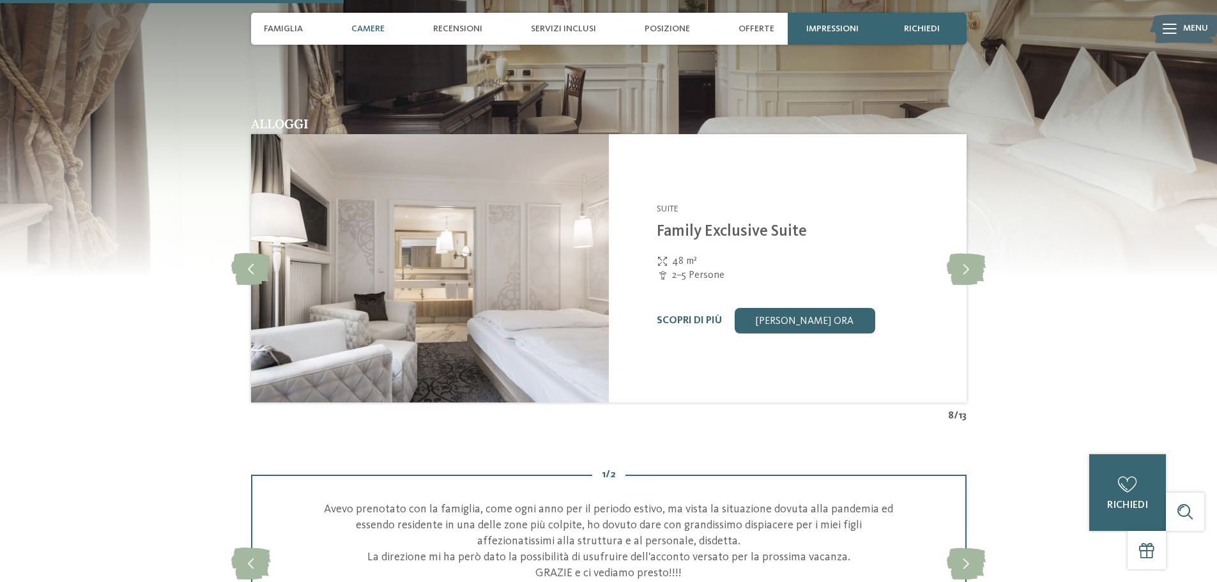
scroll to position [1470, 0]
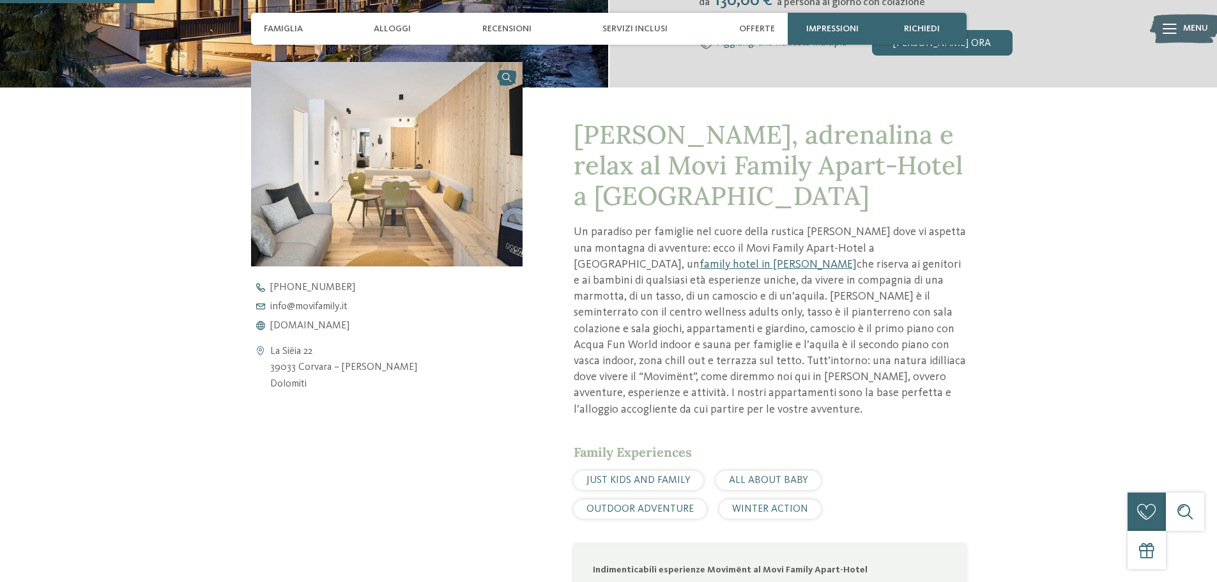
scroll to position [575, 0]
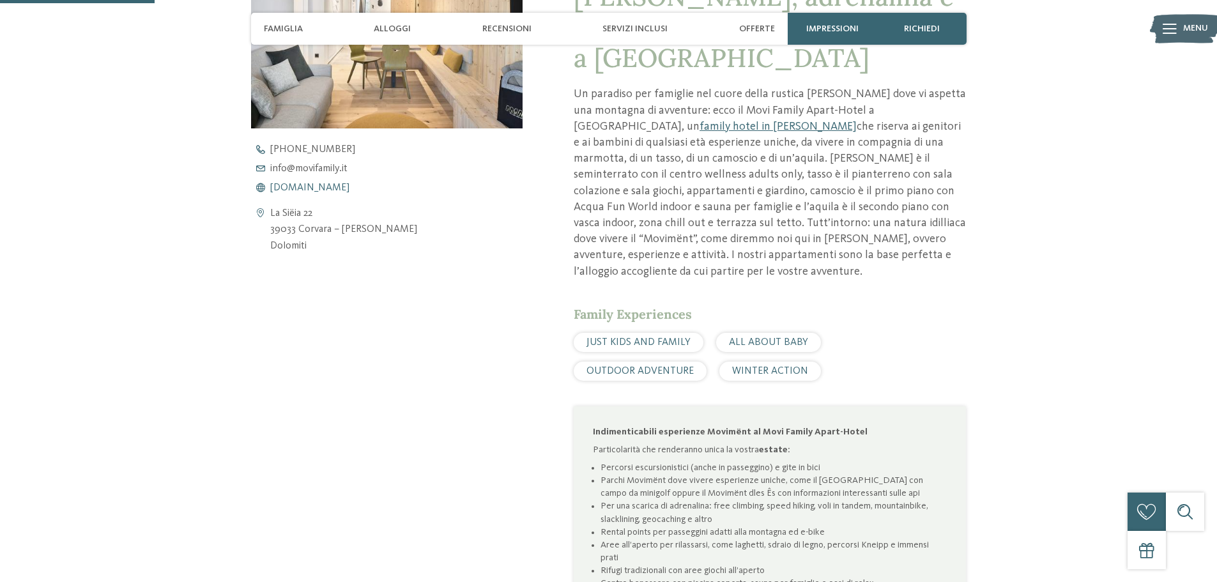
click at [305, 188] on span "[DOMAIN_NAME]" at bounding box center [309, 188] width 79 height 10
